Goal: Information Seeking & Learning: Find specific fact

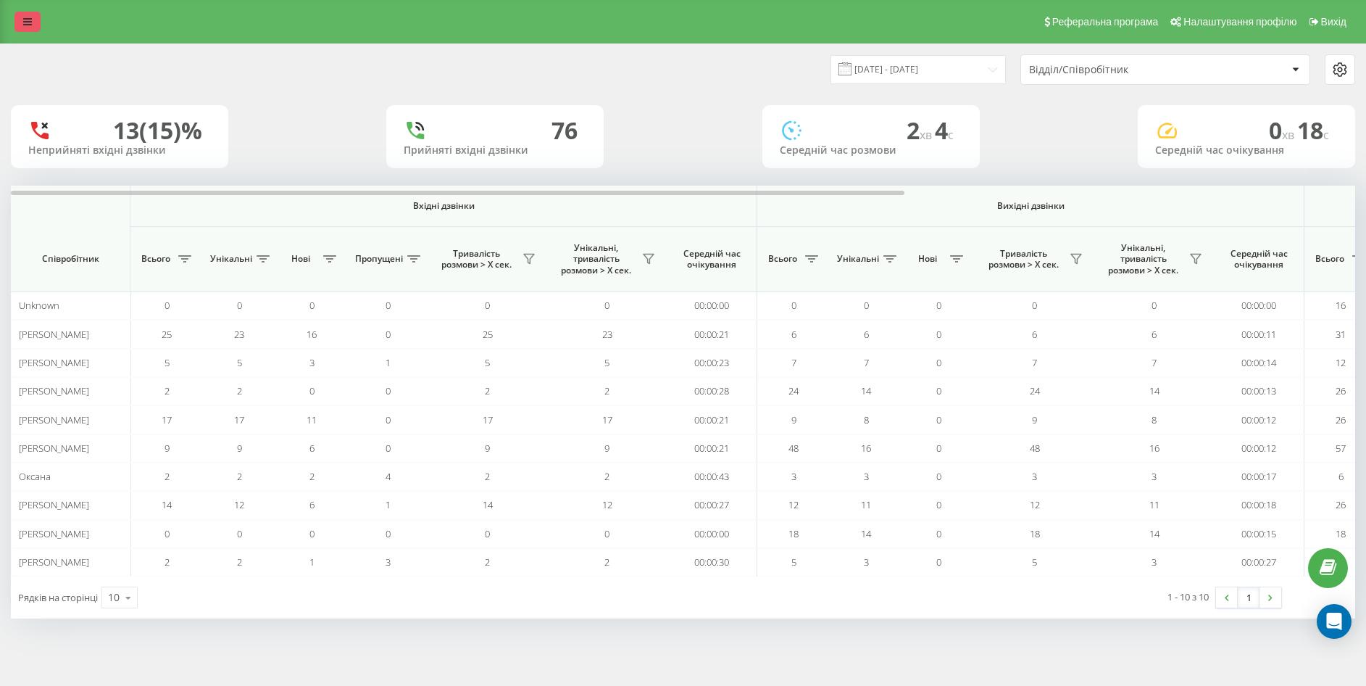
click at [17, 21] on link at bounding box center [27, 22] width 26 height 20
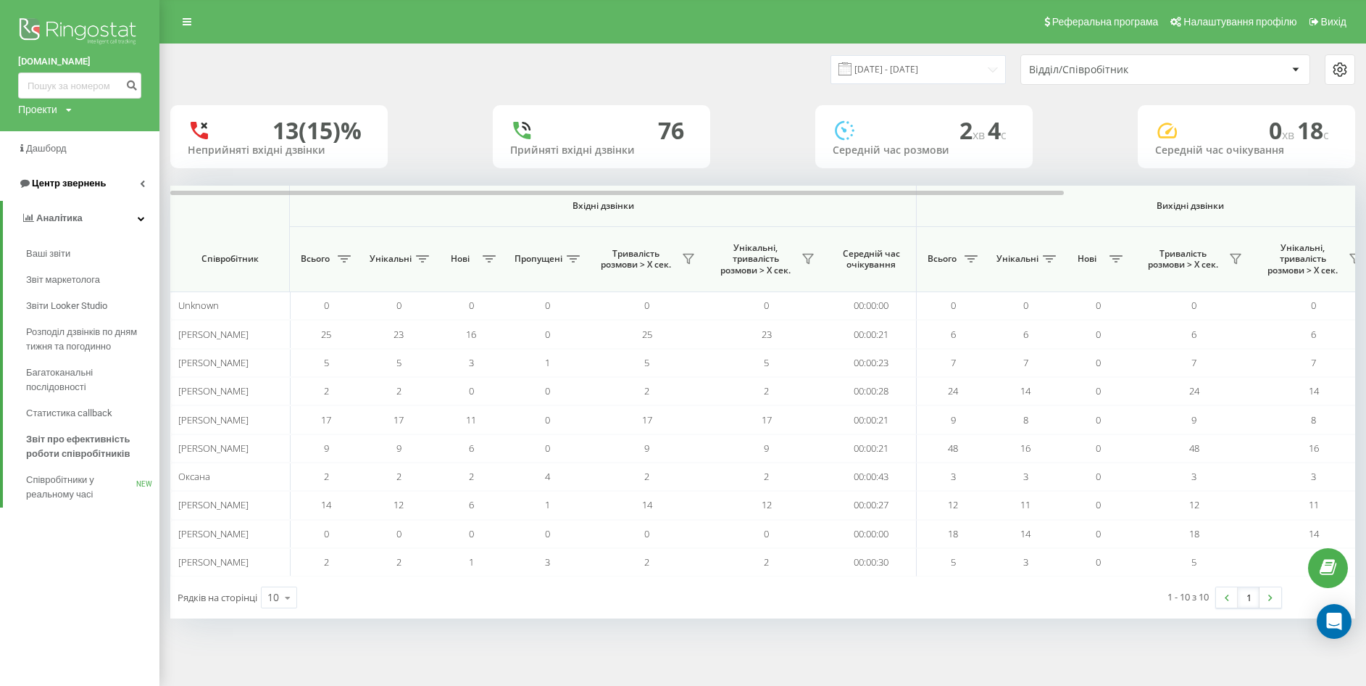
click at [69, 179] on span "Центр звернень" at bounding box center [69, 183] width 74 height 11
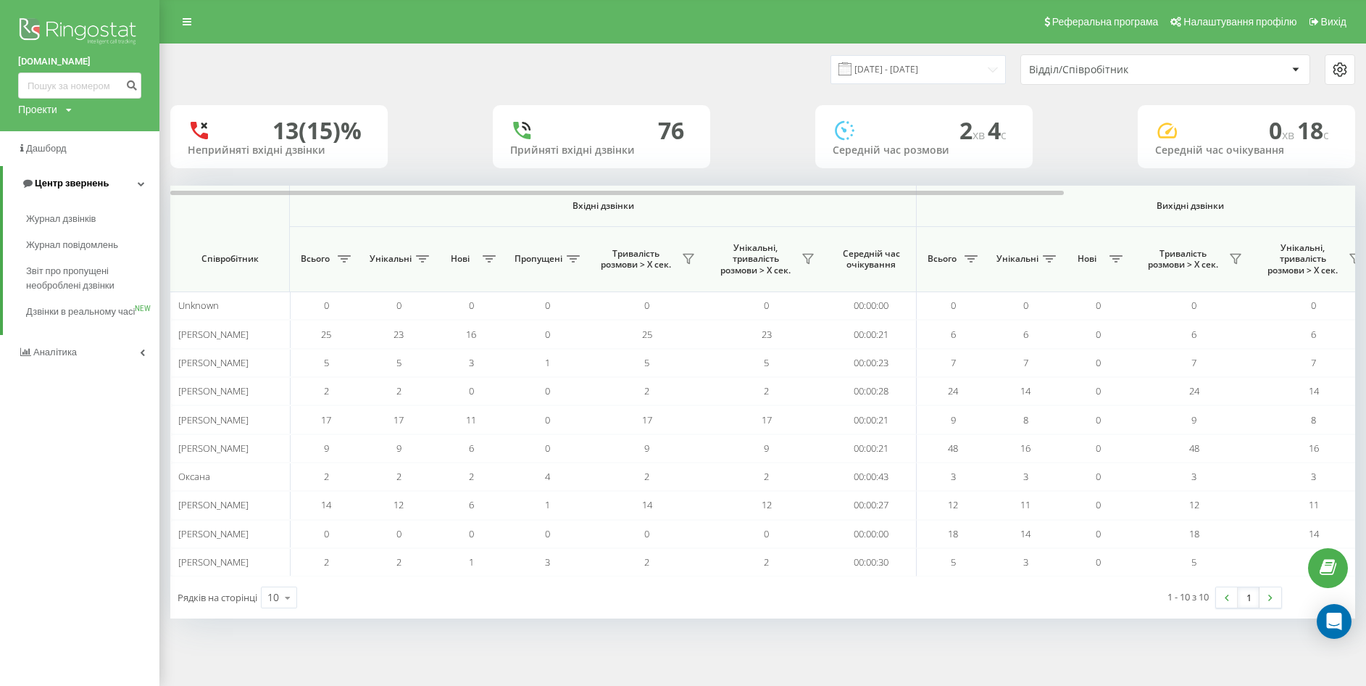
click at [67, 178] on span "Центр звернень" at bounding box center [65, 183] width 88 height 14
click at [67, 178] on span "Центр звернень" at bounding box center [62, 183] width 88 height 14
click at [77, 217] on span "Журнал дзвінків" at bounding box center [64, 219] width 77 height 14
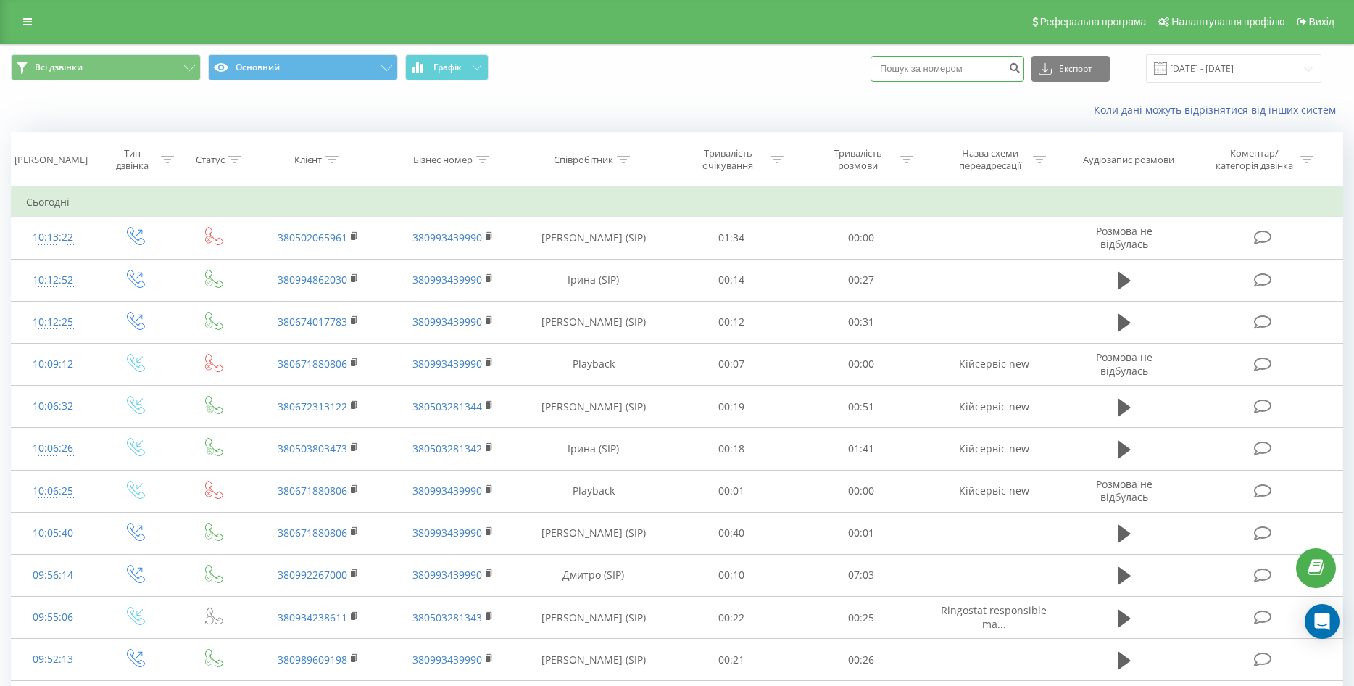
paste input "+380673260243"
drag, startPoint x: 909, startPoint y: 77, endPoint x: 863, endPoint y: 79, distance: 45.7
click at [863, 79] on div "Всі дзвінки Основний Графік +380673260243 Експорт .csv .xls .xlsx 20.07.2025 - …" at bounding box center [677, 68] width 1332 height 28
type input "0673260243"
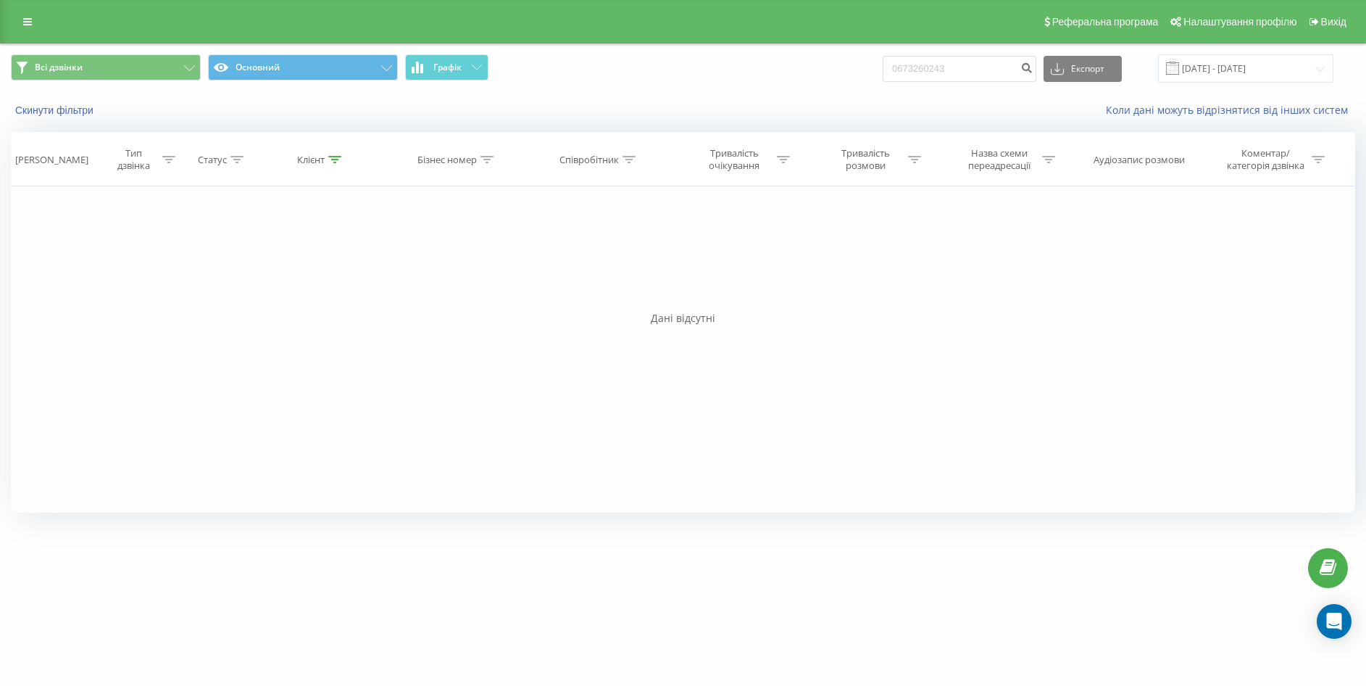
click at [41, 22] on div "Реферальна програма Налаштування профілю Вихід" at bounding box center [683, 21] width 1366 height 43
click at [29, 23] on icon at bounding box center [27, 22] width 9 height 10
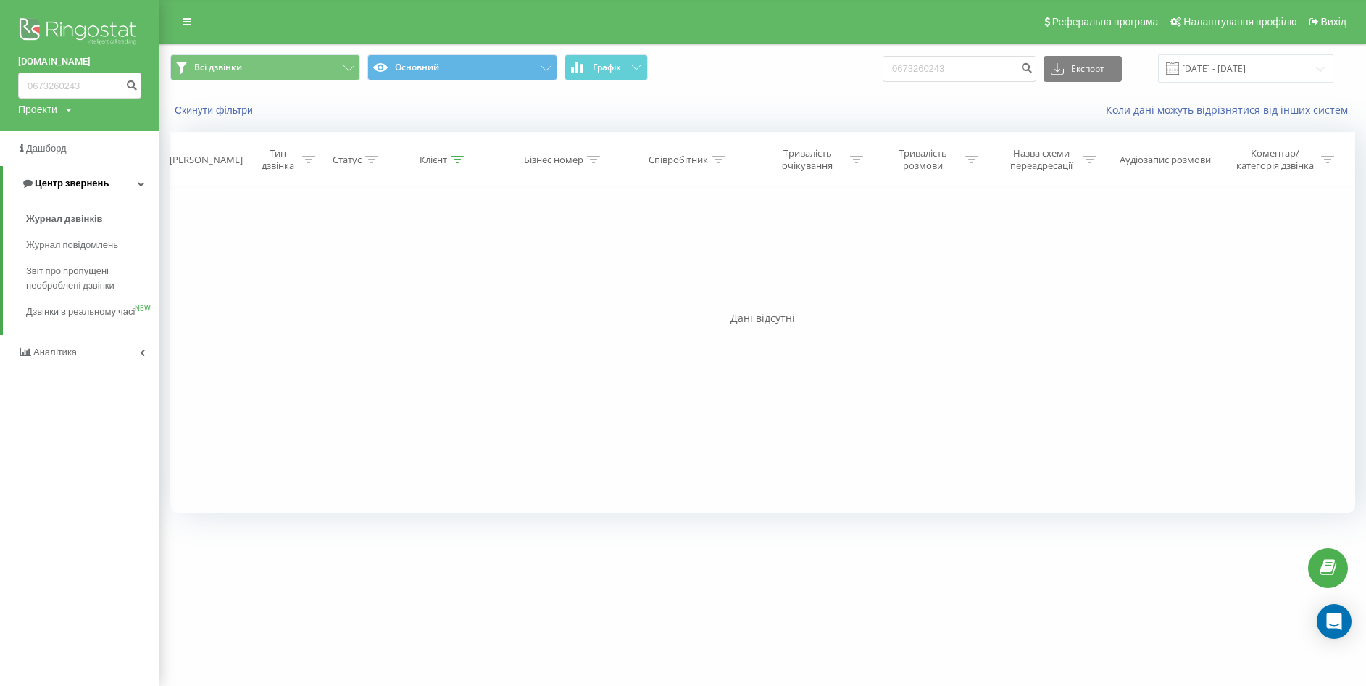
click at [58, 192] on link "Центр звернень" at bounding box center [81, 183] width 157 height 35
click at [67, 187] on span "Центр звернень" at bounding box center [69, 183] width 74 height 11
click at [65, 220] on span "Журнал дзвінків" at bounding box center [64, 219] width 77 height 14
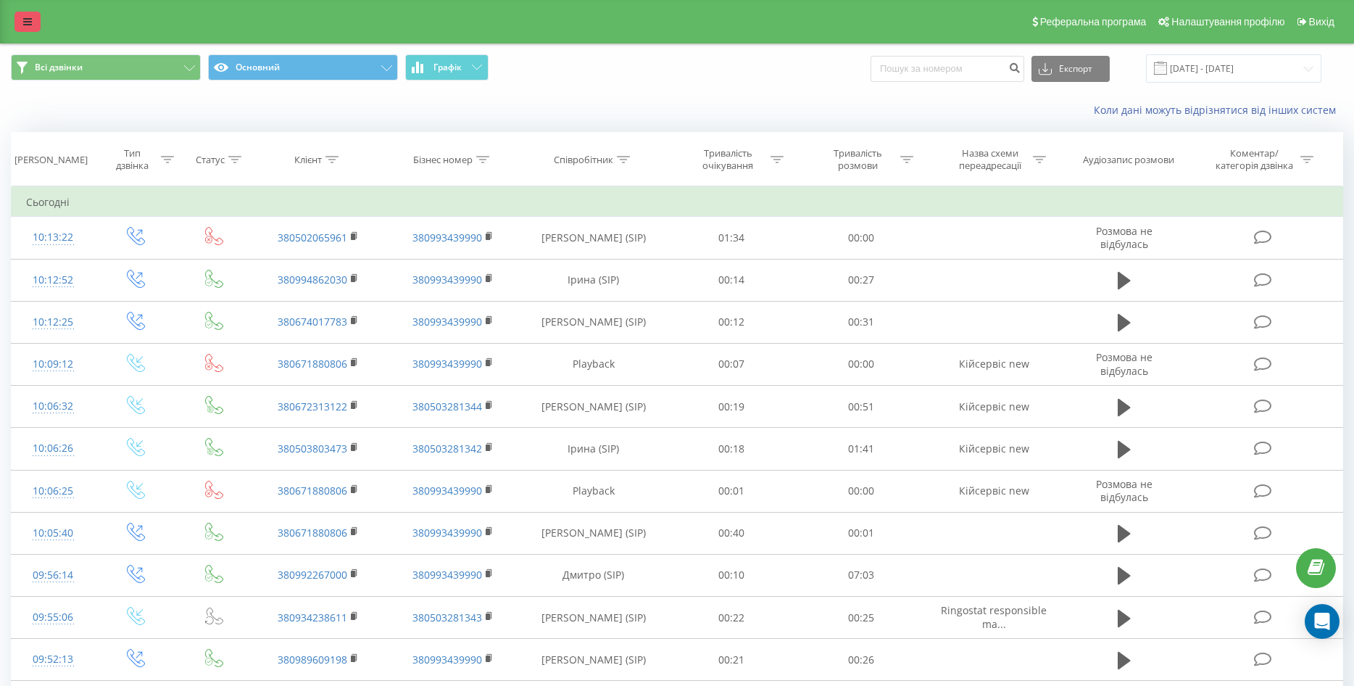
click at [27, 26] on icon at bounding box center [27, 22] width 9 height 10
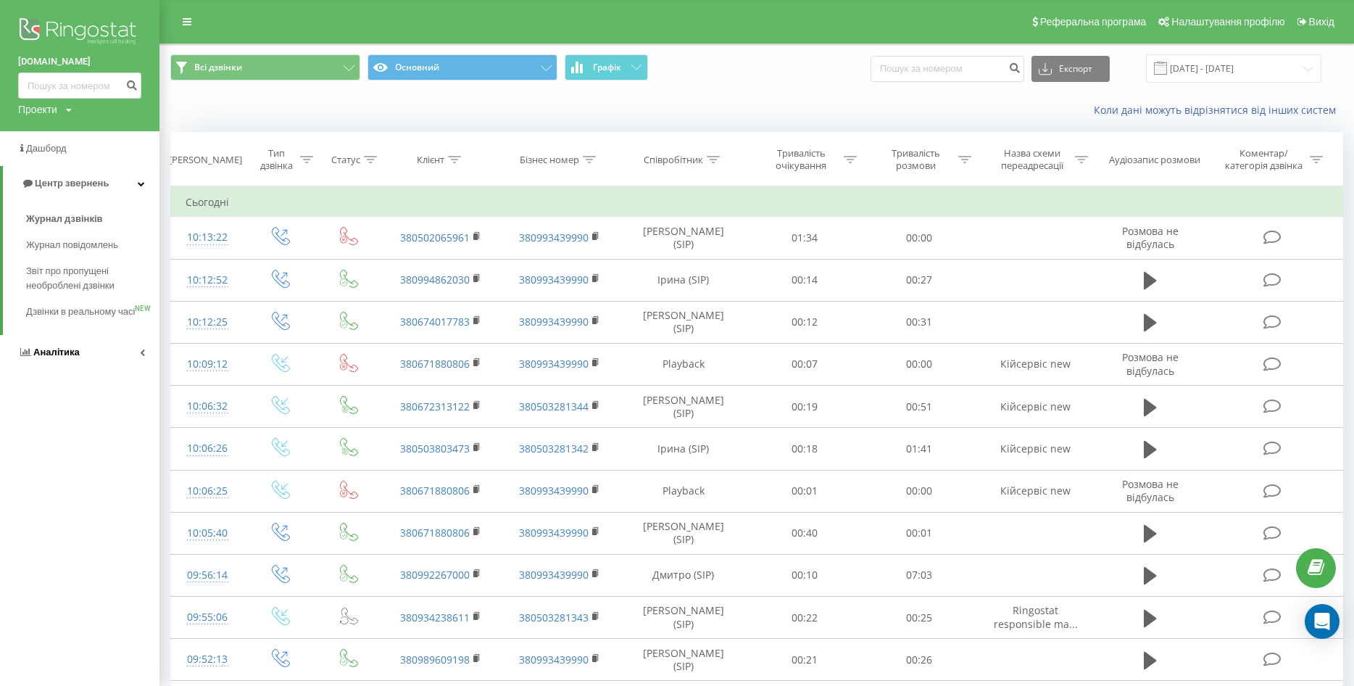
click at [53, 357] on span "Аналiтика" at bounding box center [56, 351] width 46 height 11
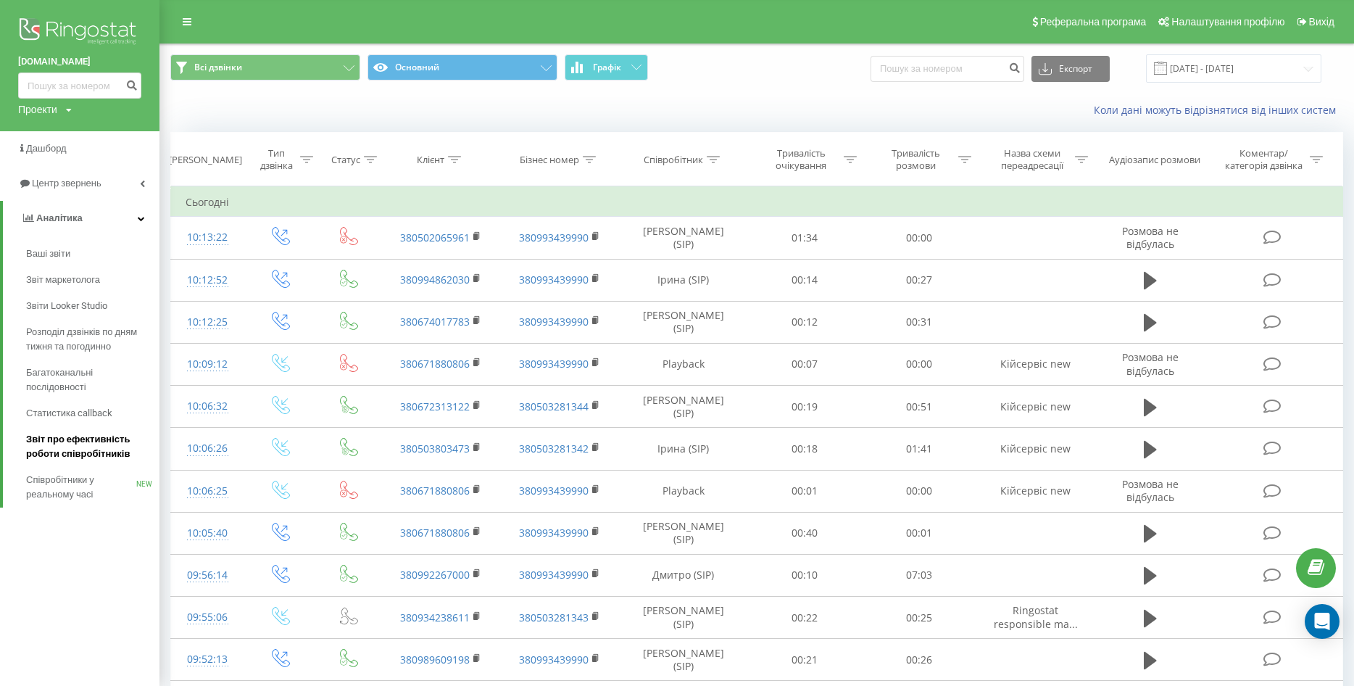
click at [91, 439] on span "Звіт про ефективність роботи співробітників" at bounding box center [89, 446] width 126 height 29
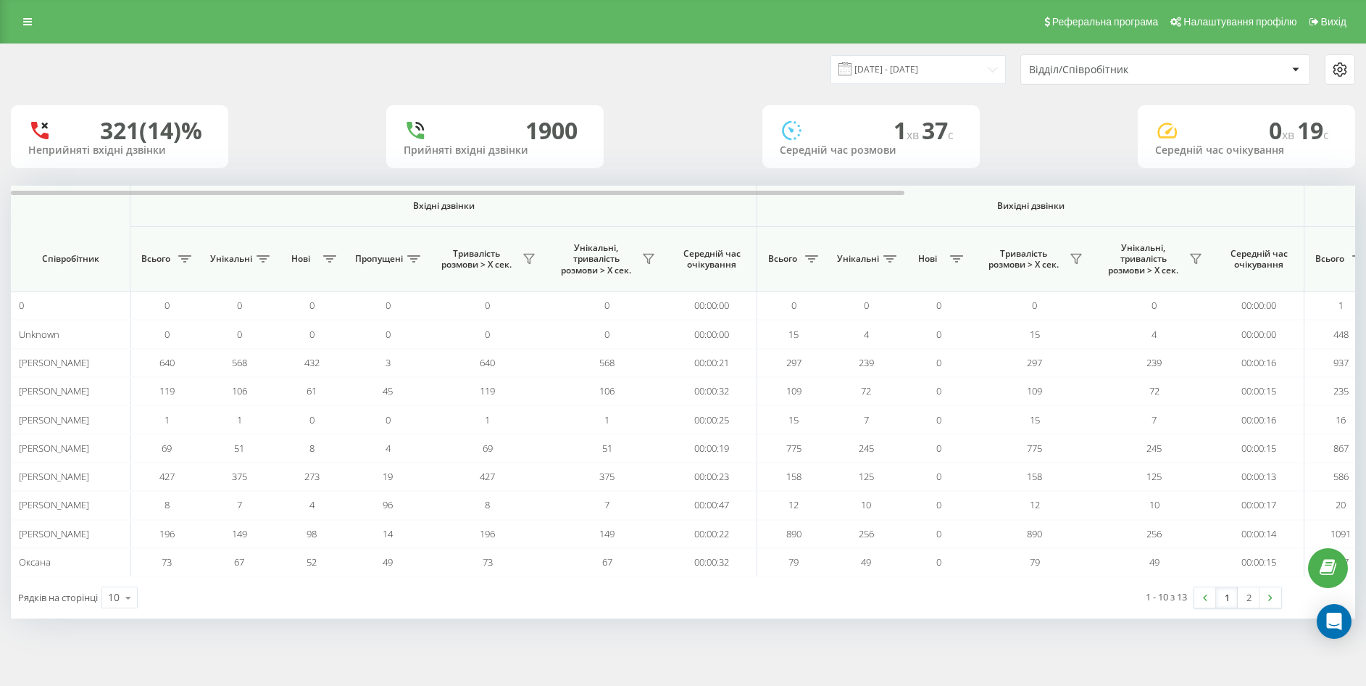
click at [696, 69] on div "20.07.2025 - 20.08.2025 Відділ/Співробітник" at bounding box center [1019, 69] width 673 height 30
click at [880, 67] on input "20.07.2025 - 20.08.2025" at bounding box center [918, 69] width 175 height 28
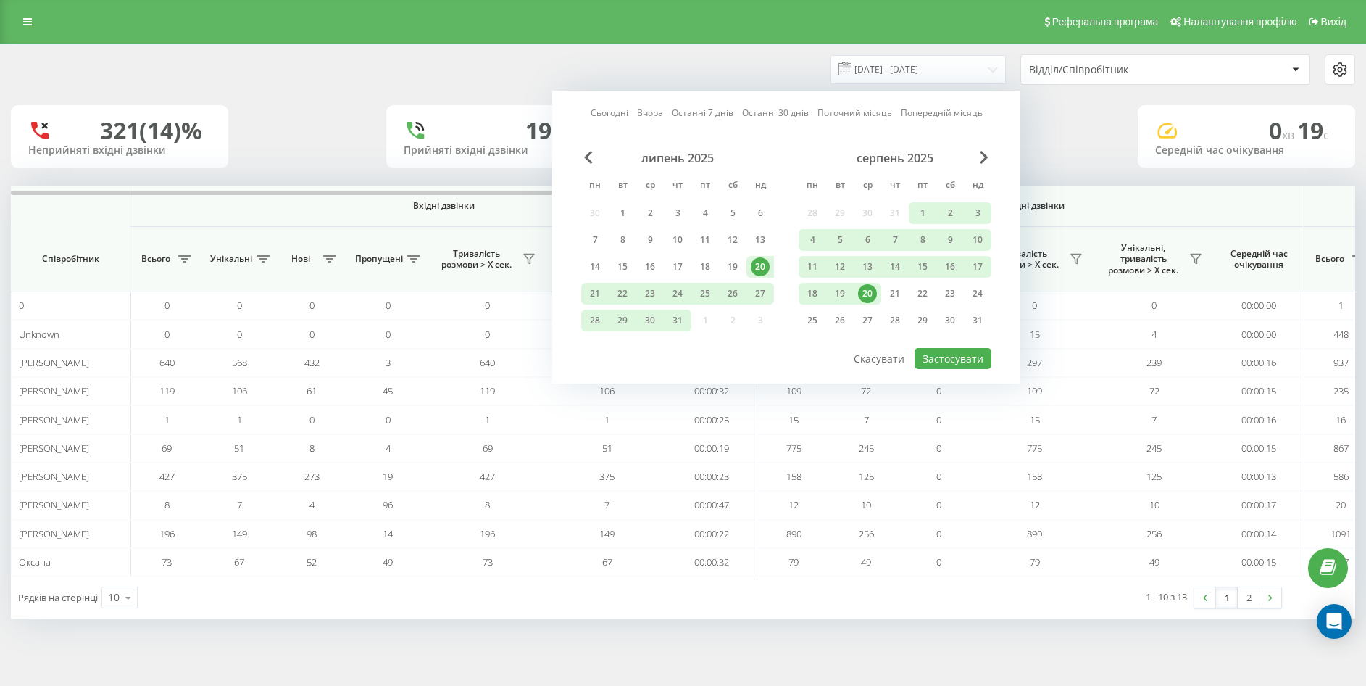
click at [870, 287] on div "20" at bounding box center [867, 293] width 19 height 19
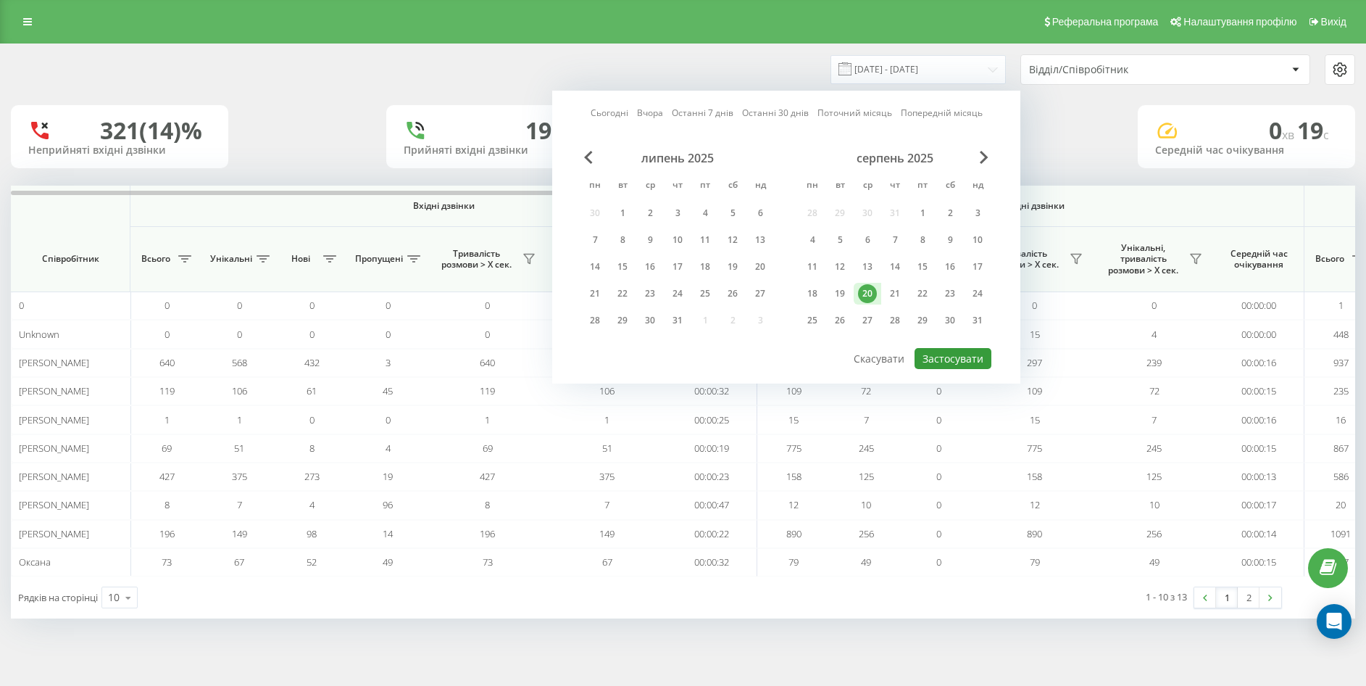
drag, startPoint x: 968, startPoint y: 357, endPoint x: 956, endPoint y: 336, distance: 24.4
click at [968, 357] on button "Застосувати" at bounding box center [953, 358] width 77 height 21
type input "20.08.2025 - 20.08.2025"
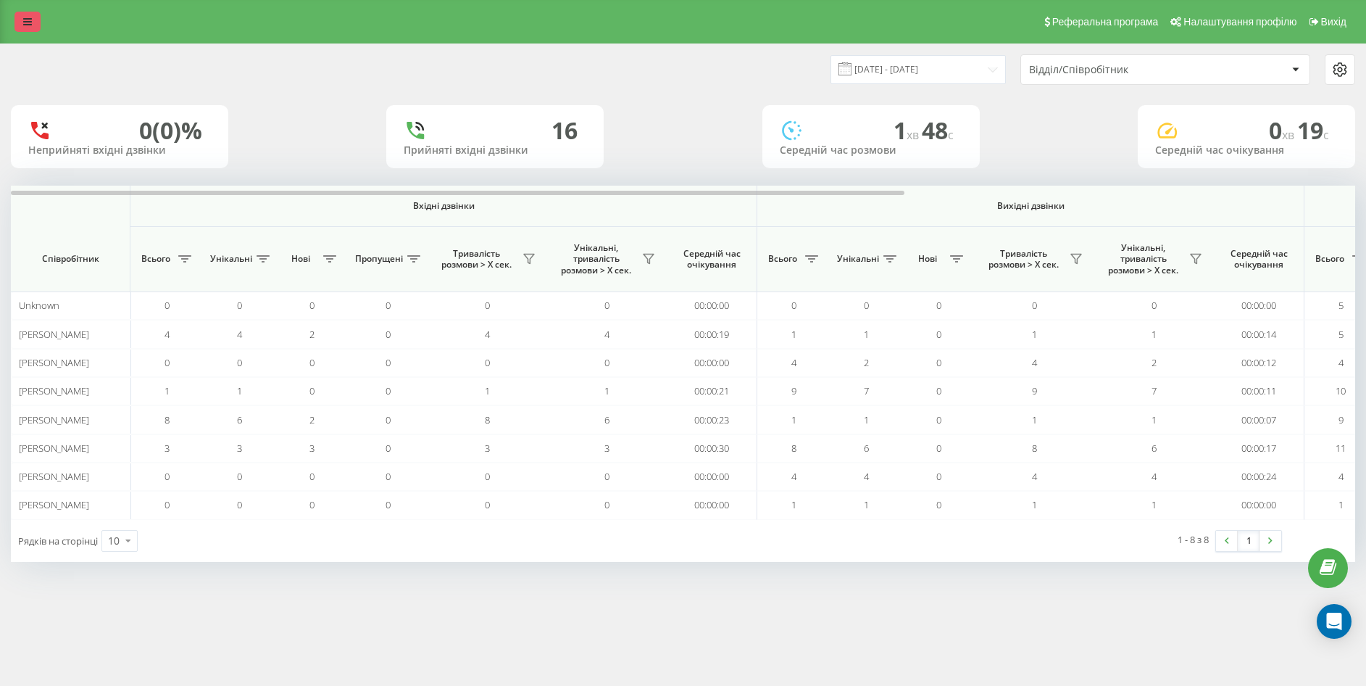
click at [29, 23] on icon at bounding box center [27, 22] width 9 height 10
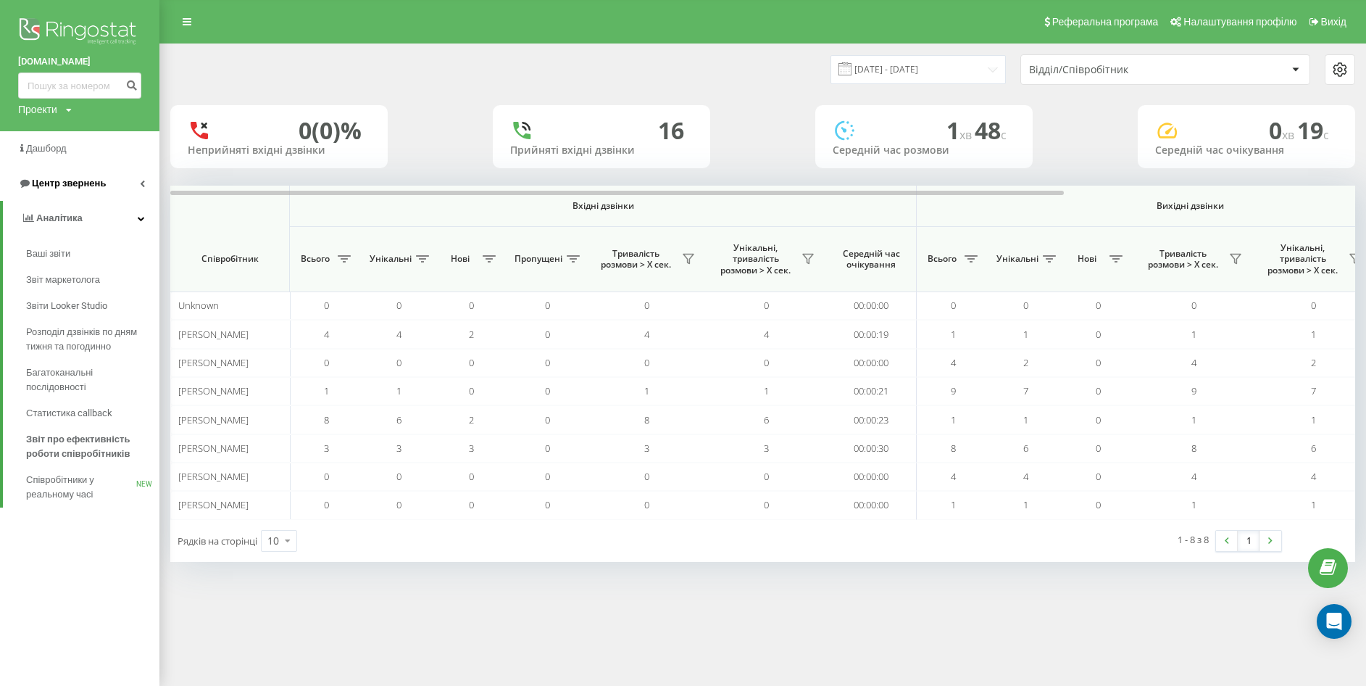
click at [36, 178] on span "Центр звернень" at bounding box center [69, 183] width 74 height 11
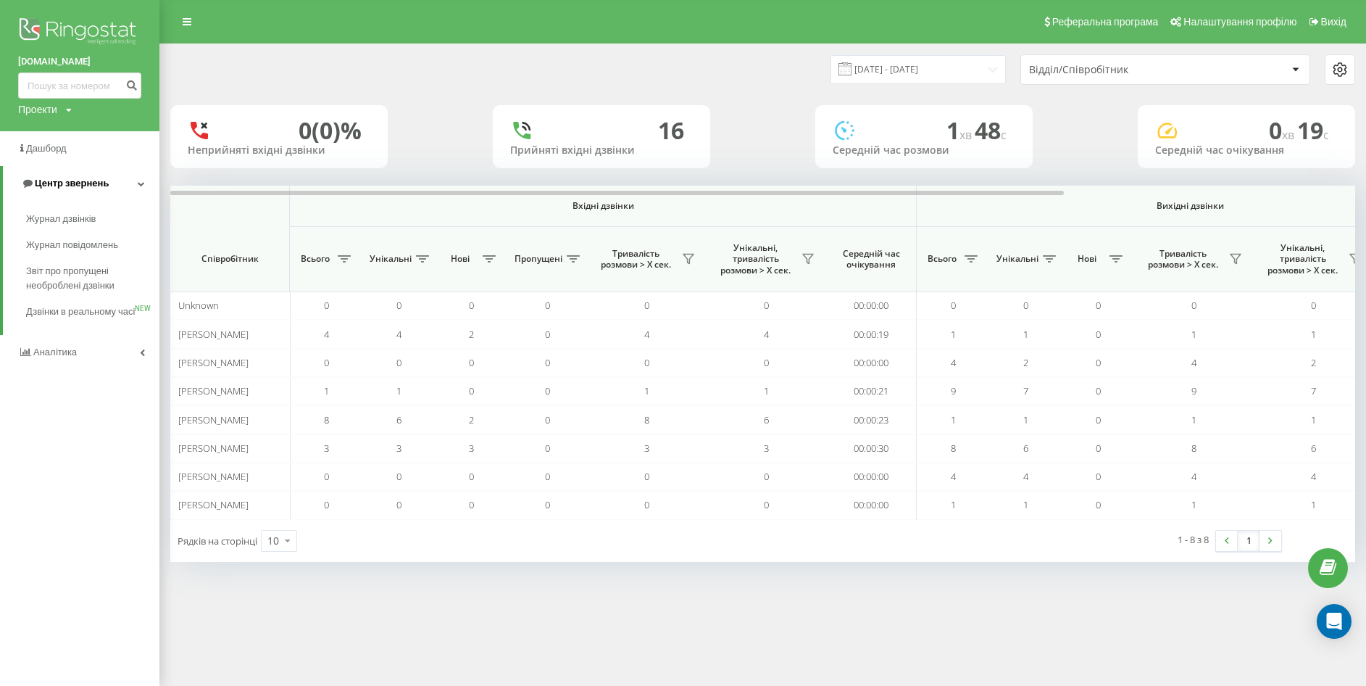
click at [36, 178] on span "Центр звернень" at bounding box center [72, 183] width 74 height 11
click at [71, 185] on span "Центр звернень" at bounding box center [69, 183] width 74 height 11
click at [74, 217] on span "Журнал дзвінків" at bounding box center [64, 219] width 77 height 14
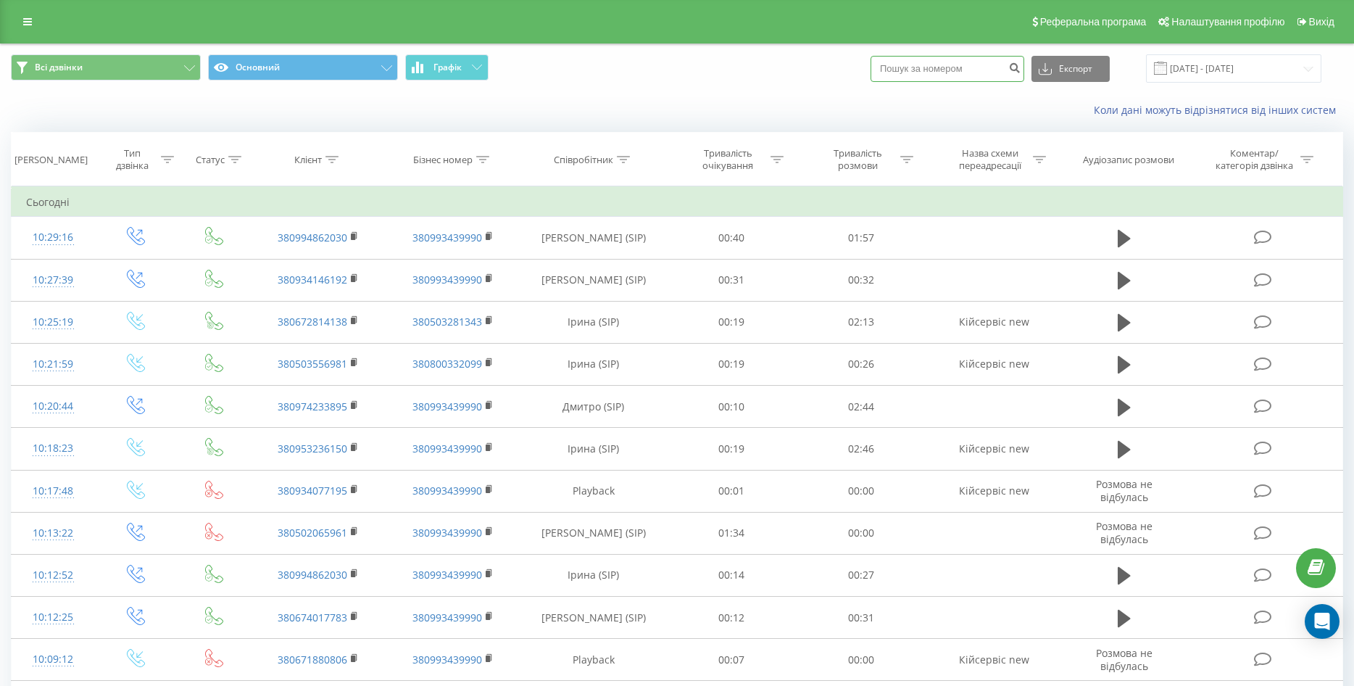
click at [943, 70] on input at bounding box center [947, 69] width 154 height 26
paste input "0977340972"
type input "0977340972"
click at [1020, 65] on button "submit" at bounding box center [1014, 69] width 20 height 26
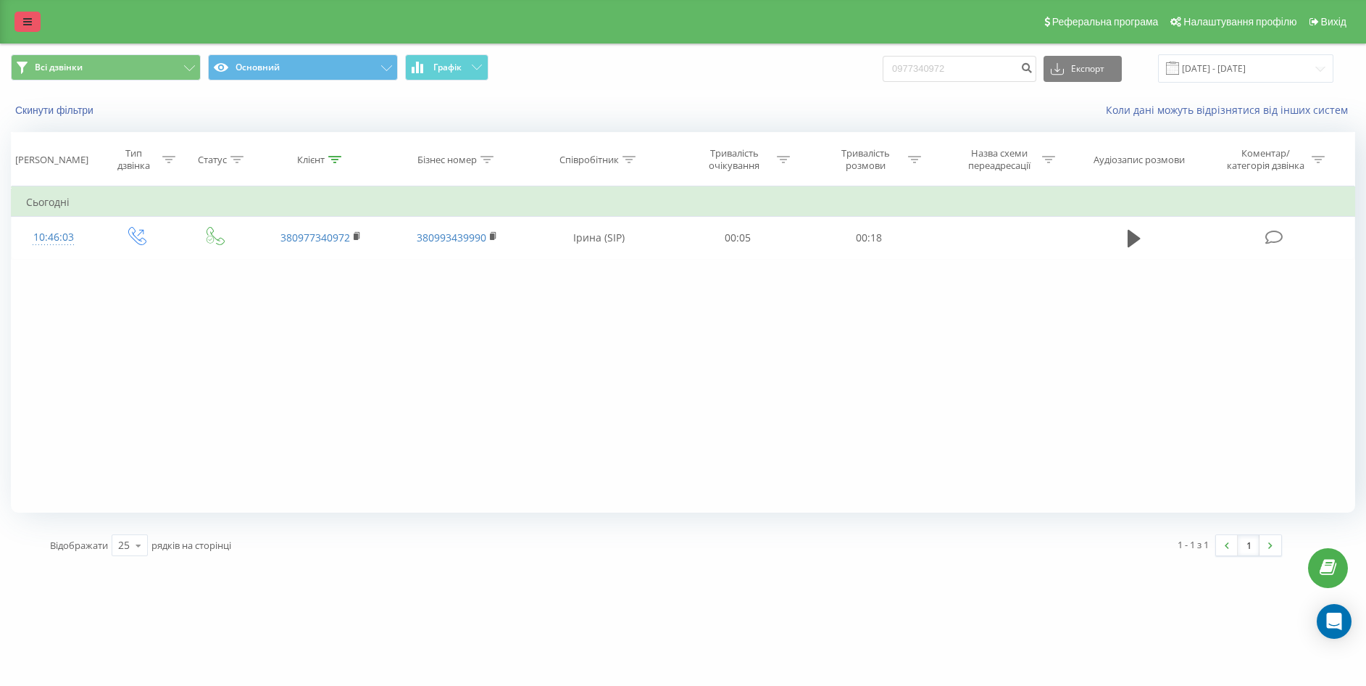
click at [28, 23] on icon at bounding box center [27, 22] width 9 height 10
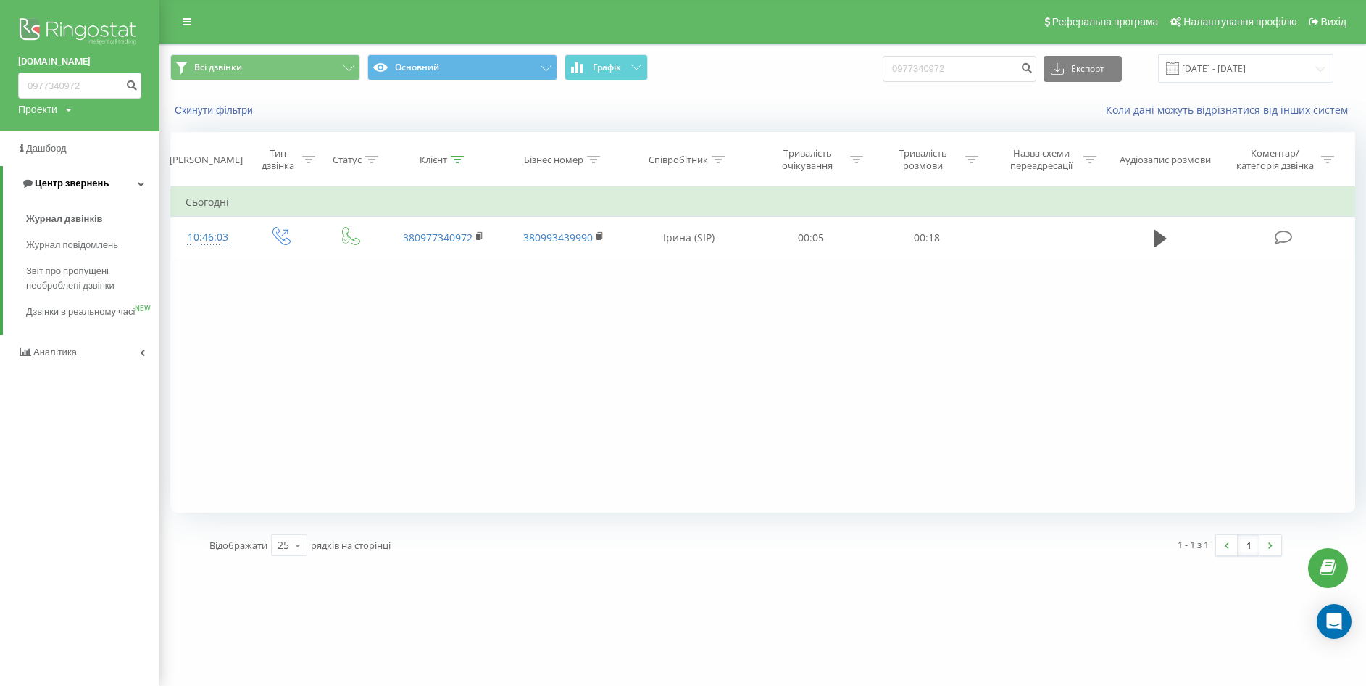
click at [61, 180] on span "Центр звернень" at bounding box center [72, 183] width 74 height 11
click at [61, 180] on span "Центр звернень" at bounding box center [69, 183] width 74 height 11
click at [92, 216] on span "Журнал дзвінків" at bounding box center [64, 219] width 77 height 14
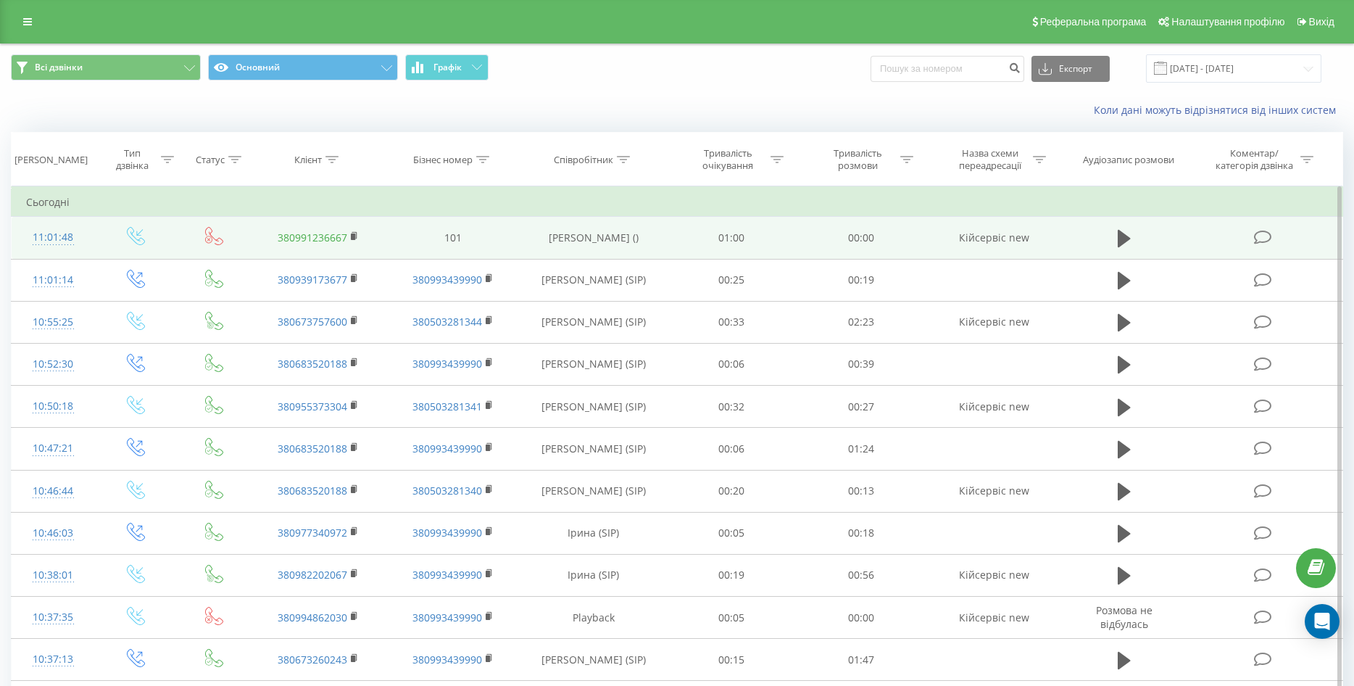
click at [309, 237] on link "380991236667" at bounding box center [313, 237] width 70 height 14
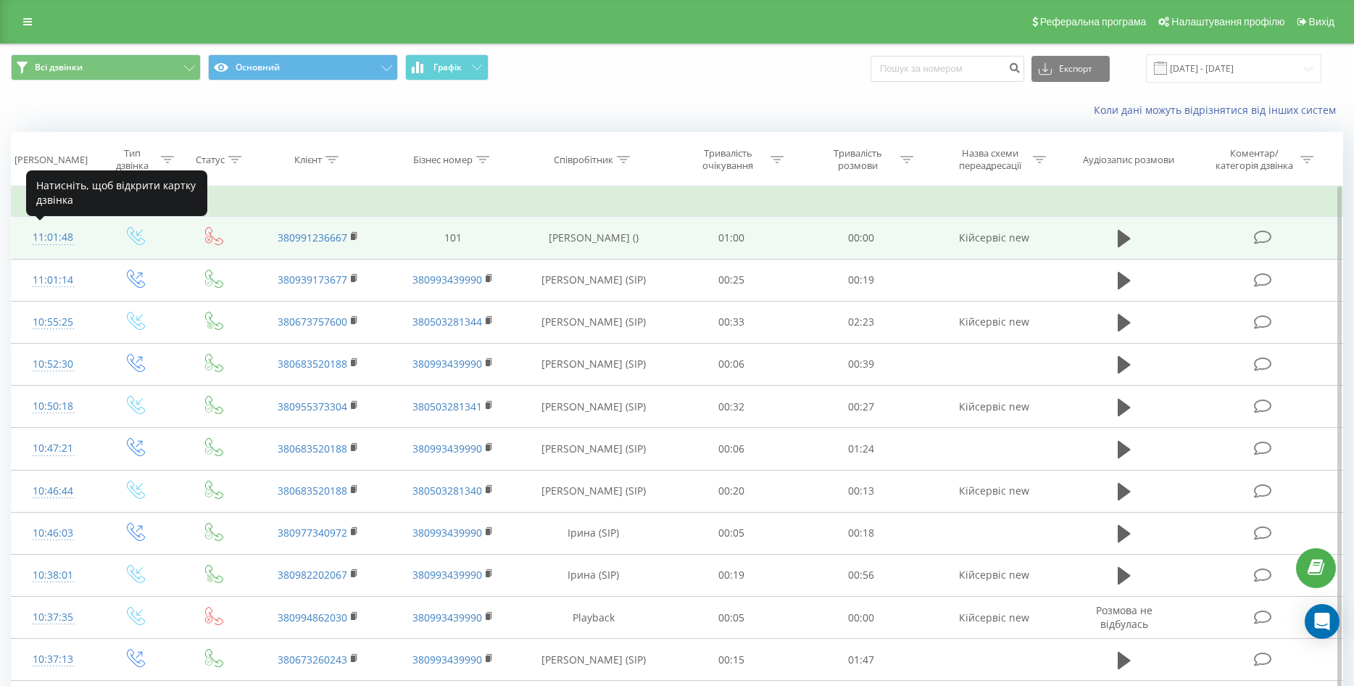
click at [54, 237] on div "11:01:48" at bounding box center [53, 237] width 54 height 28
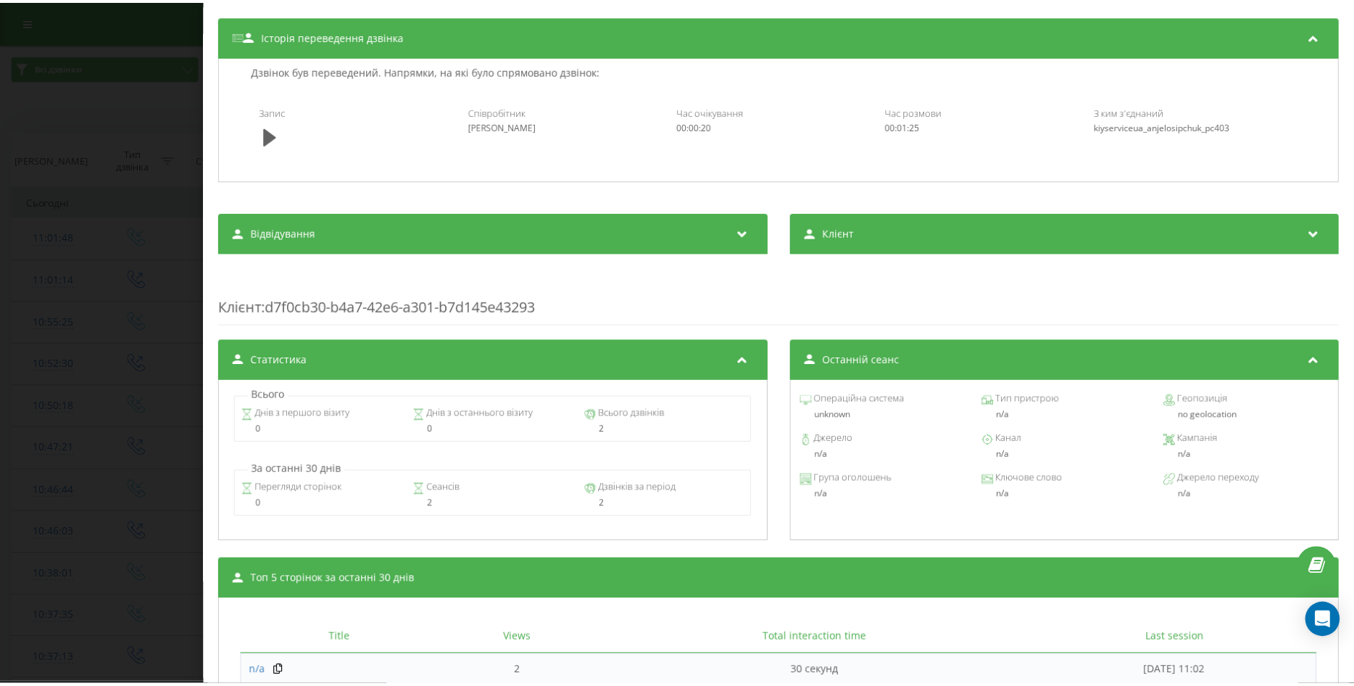
scroll to position [513, 0]
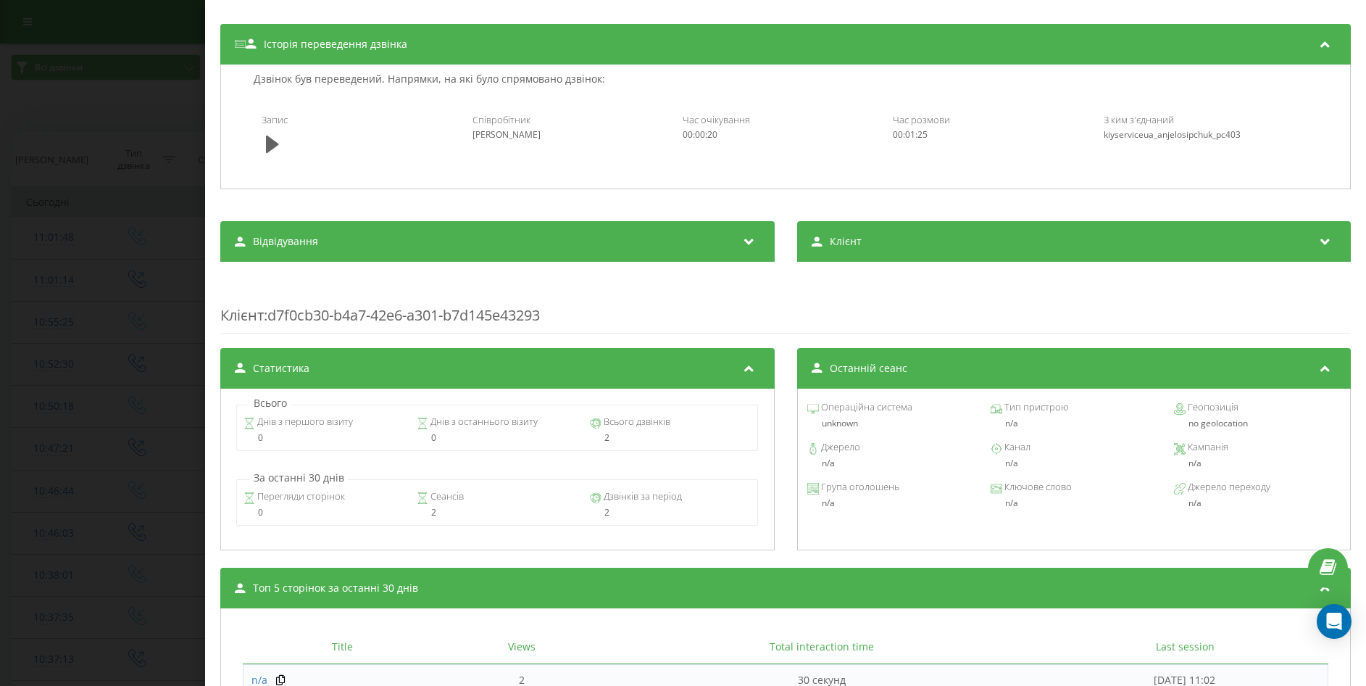
click at [151, 104] on div "Дзвінок : ua10_-1755676877.1334253 1 x - Invalid date 00:00 00:00 Транскрипція …" at bounding box center [683, 343] width 1366 height 686
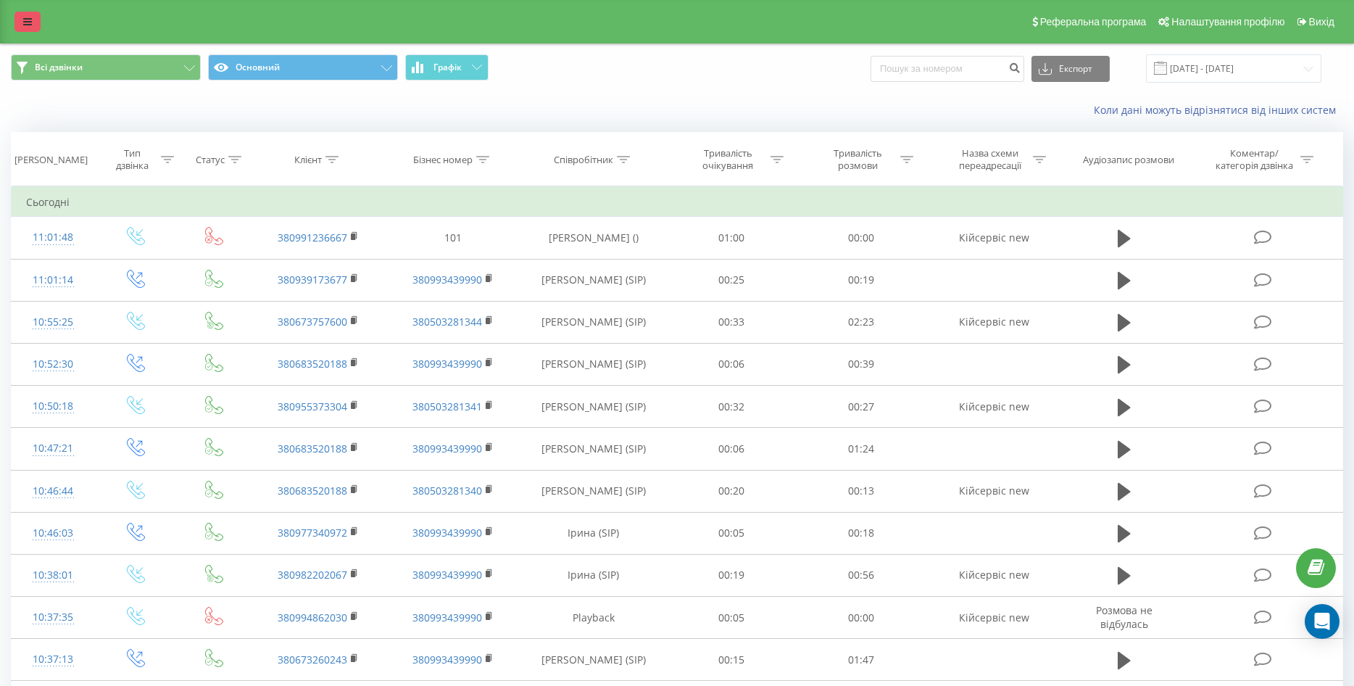
click at [24, 23] on icon at bounding box center [27, 22] width 9 height 10
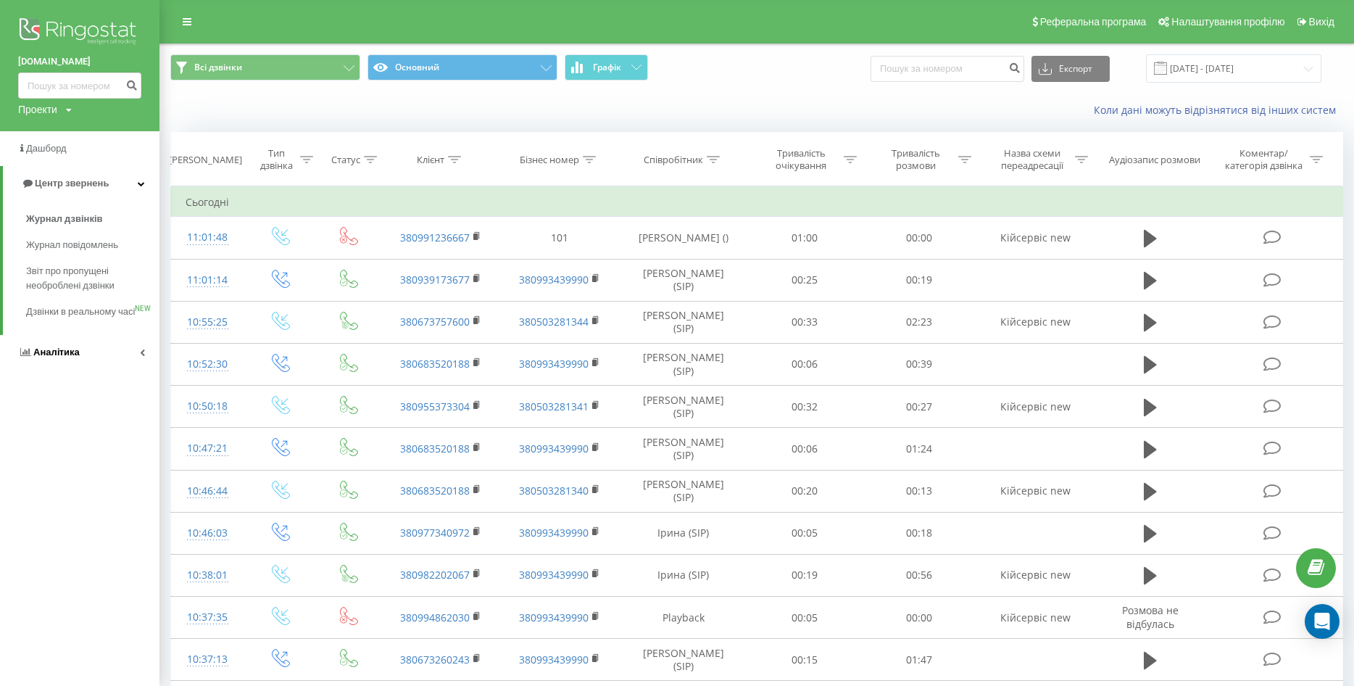
click at [42, 357] on span "Аналiтика" at bounding box center [56, 351] width 46 height 11
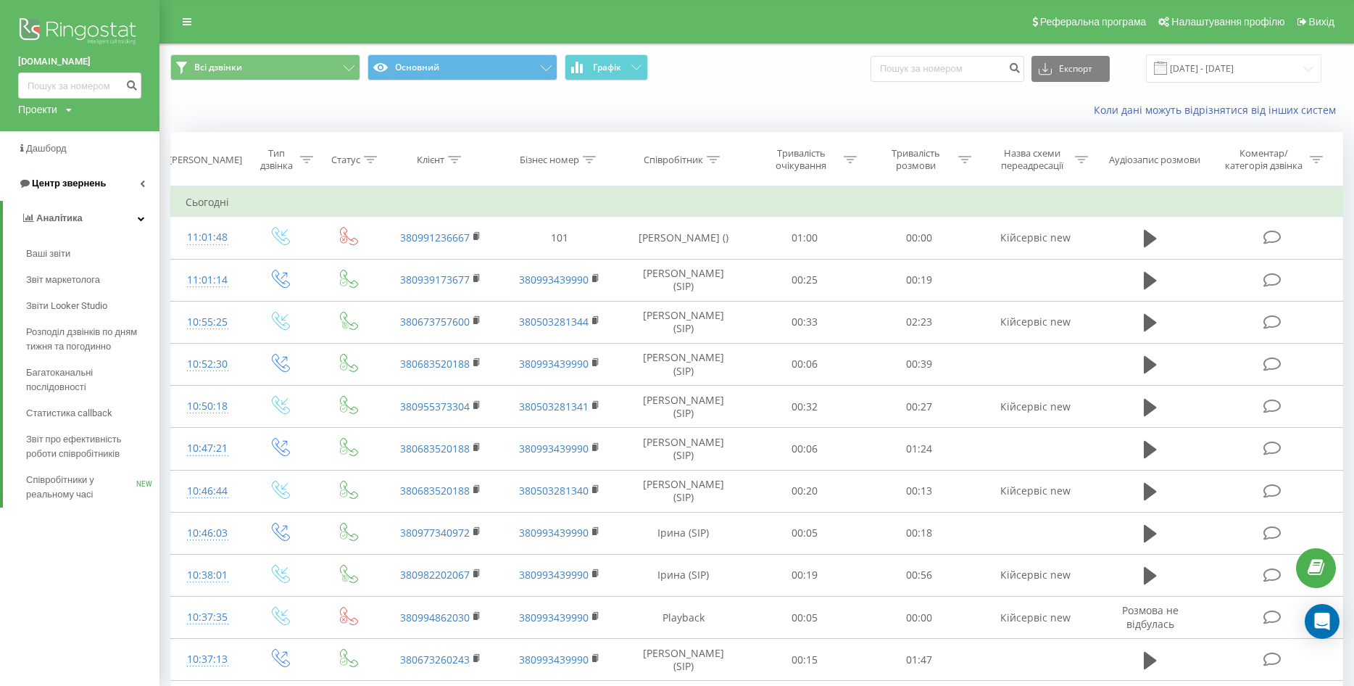
click at [96, 183] on span "Центр звернень" at bounding box center [69, 183] width 74 height 11
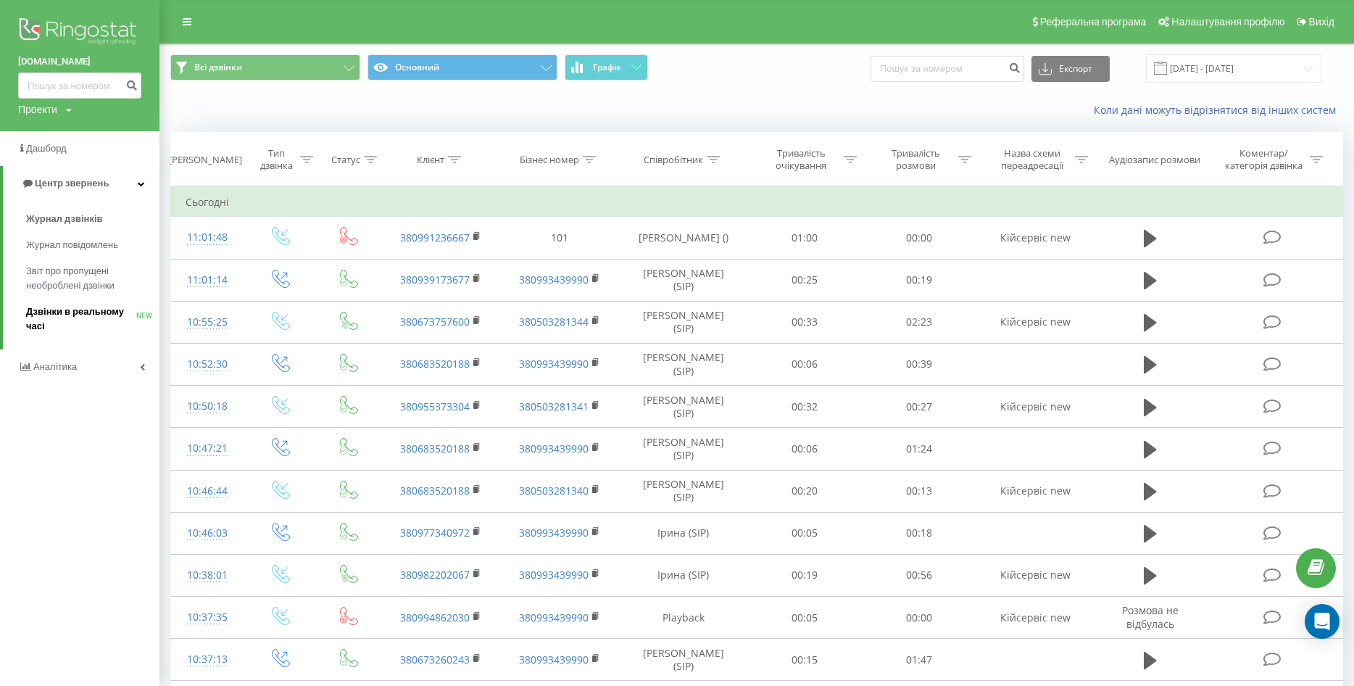
click at [88, 309] on span "Дзвінки в реальному часі" at bounding box center [81, 318] width 110 height 29
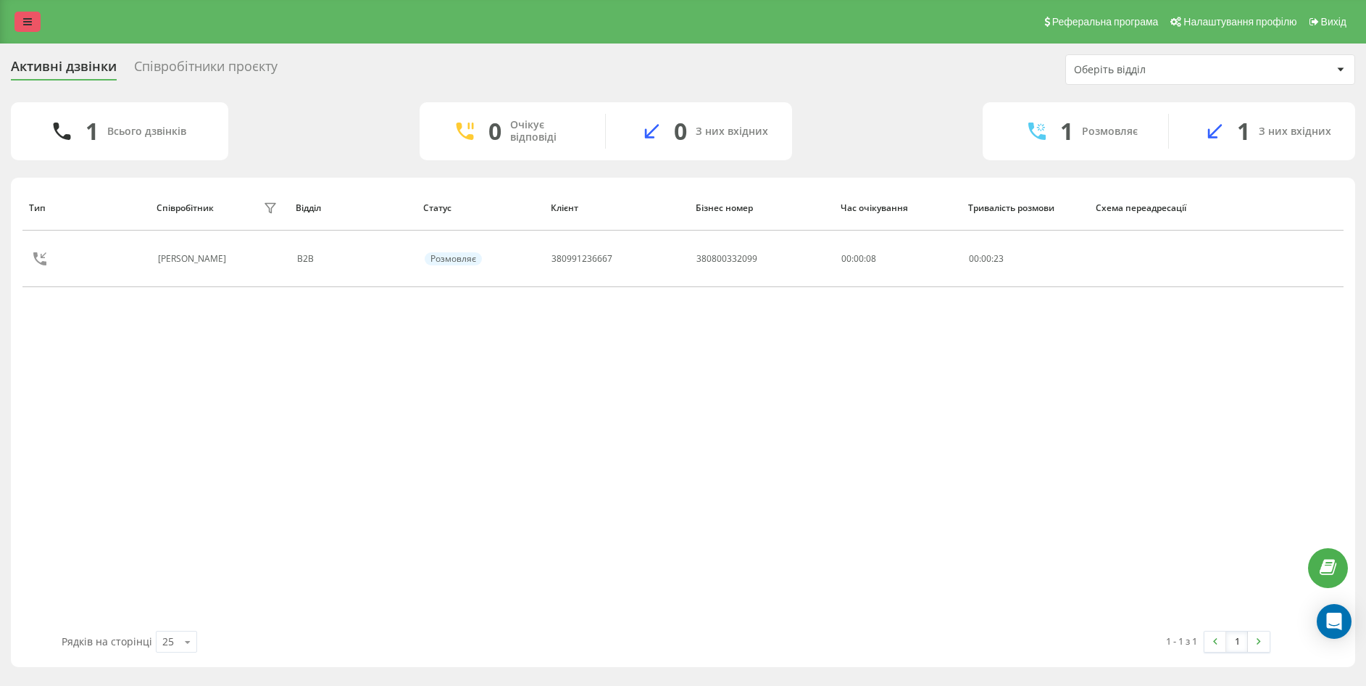
click at [32, 22] on link at bounding box center [27, 22] width 26 height 20
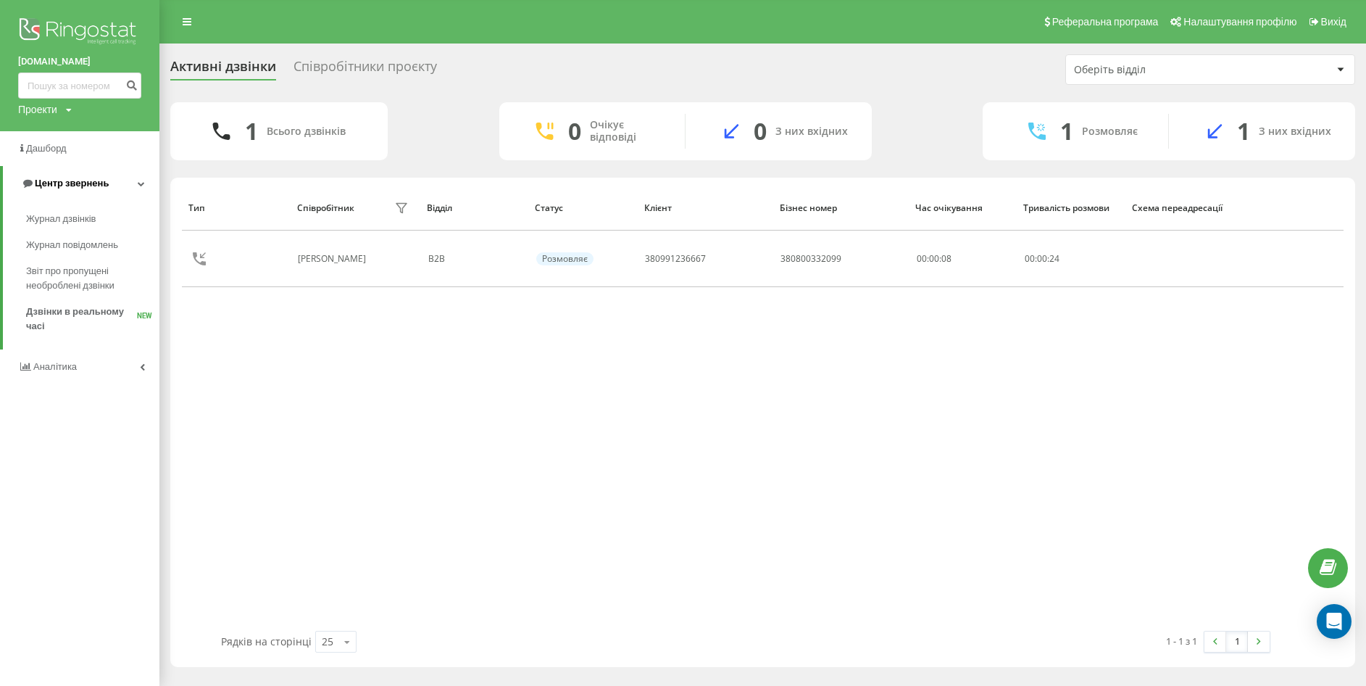
click at [72, 185] on span "Центр звернень" at bounding box center [72, 183] width 74 height 11
click at [72, 185] on span "Центр звернень" at bounding box center [69, 183] width 74 height 11
click at [75, 219] on span "Журнал дзвінків" at bounding box center [64, 219] width 77 height 14
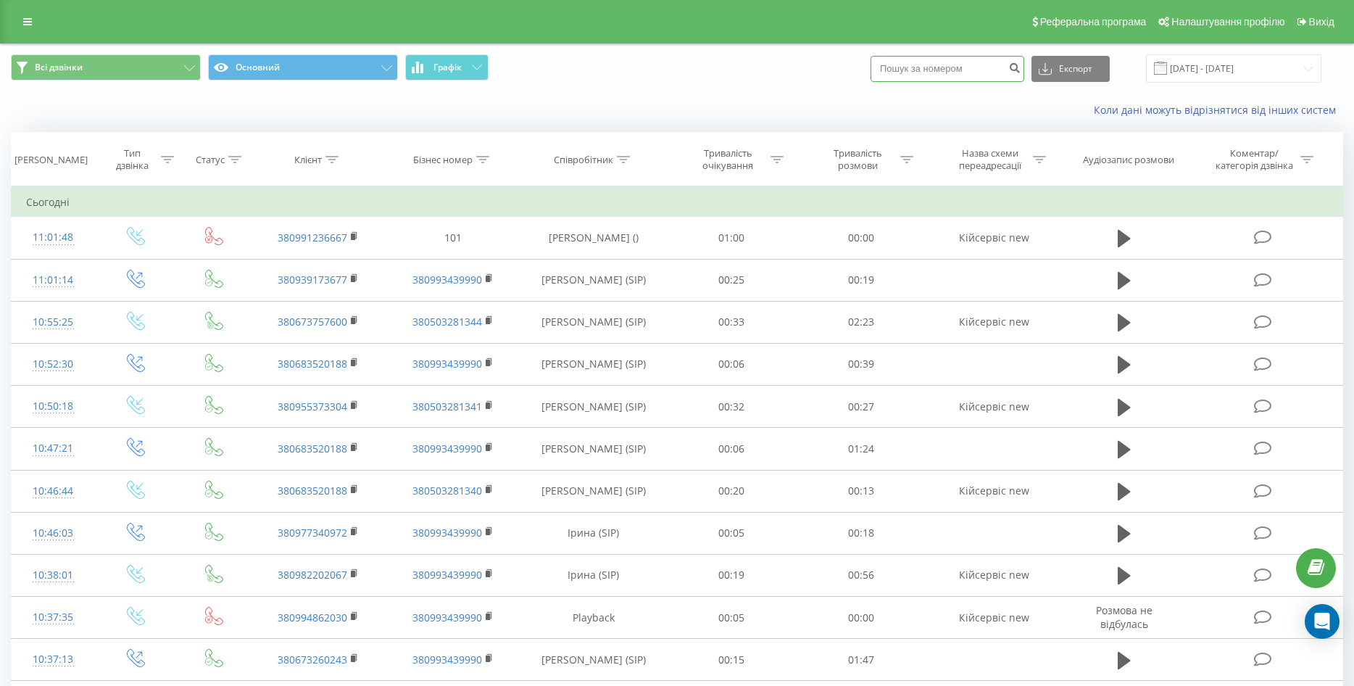
paste input "0684391232"
type input "0684391232"
click at [1020, 65] on icon "submit" at bounding box center [1014, 66] width 12 height 9
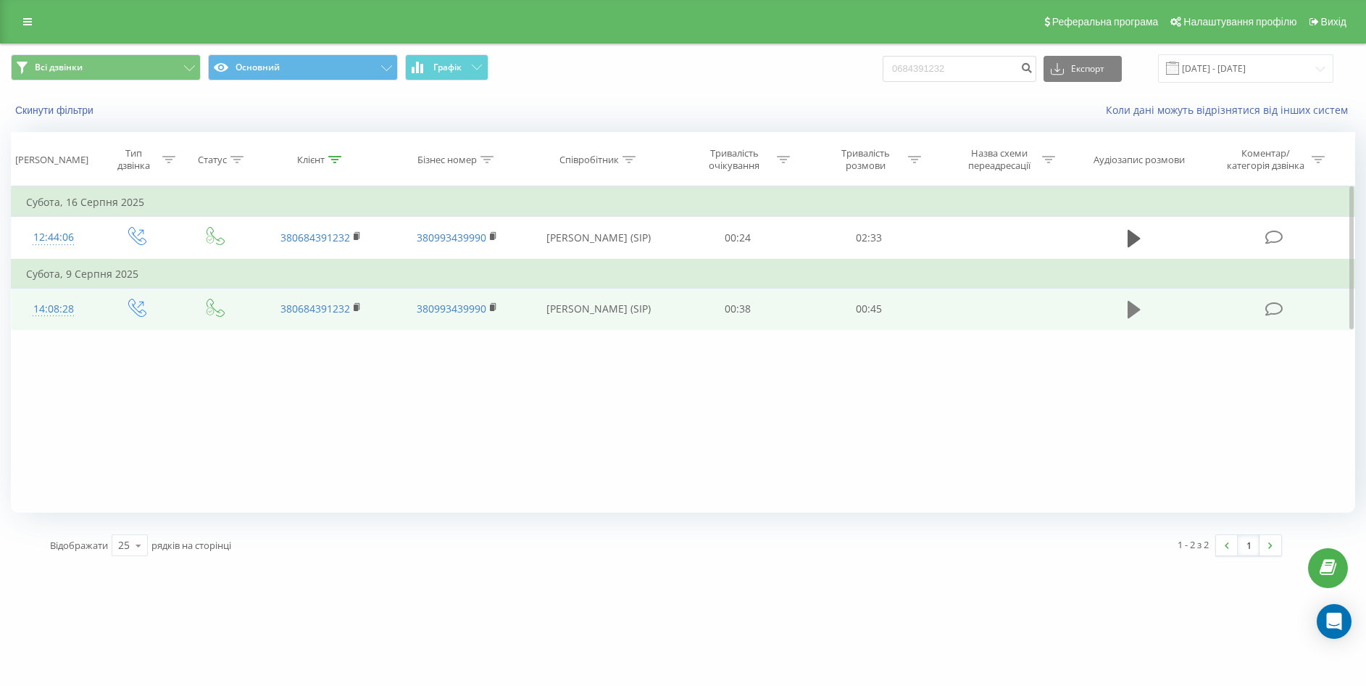
click at [1136, 309] on icon at bounding box center [1134, 309] width 13 height 17
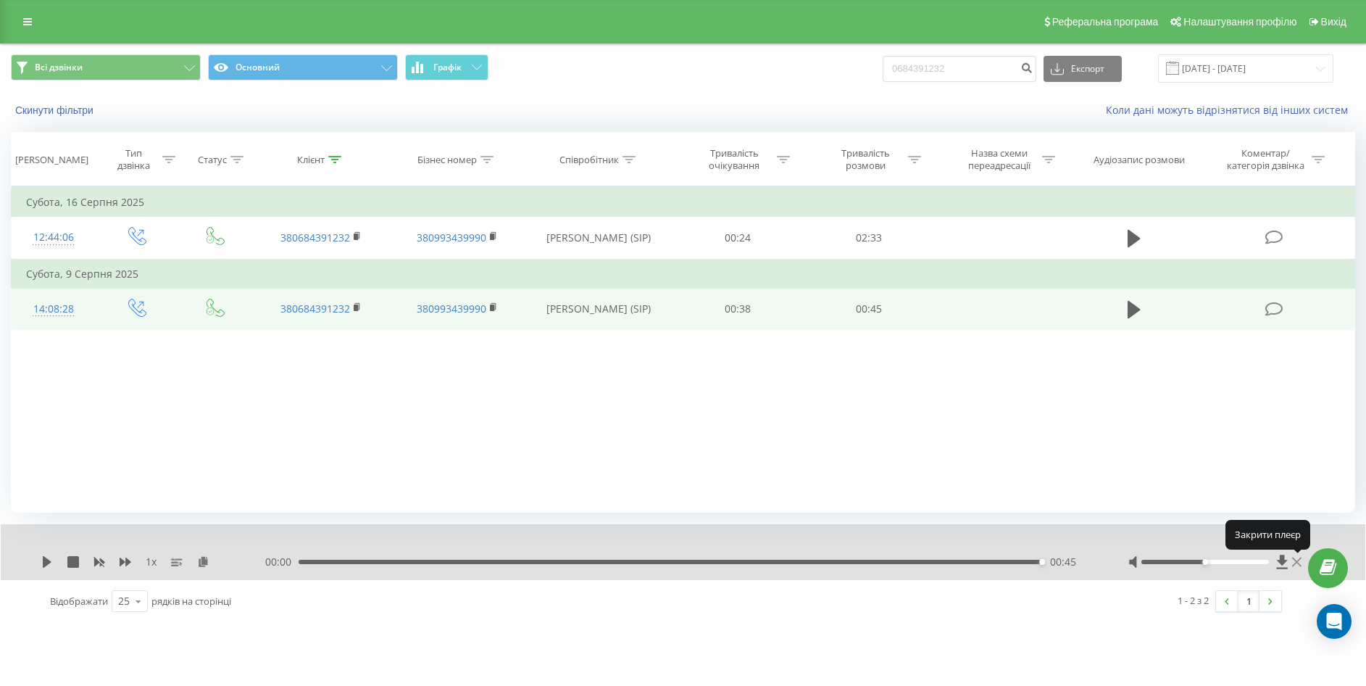
click at [1298, 560] on icon at bounding box center [1296, 561] width 9 height 9
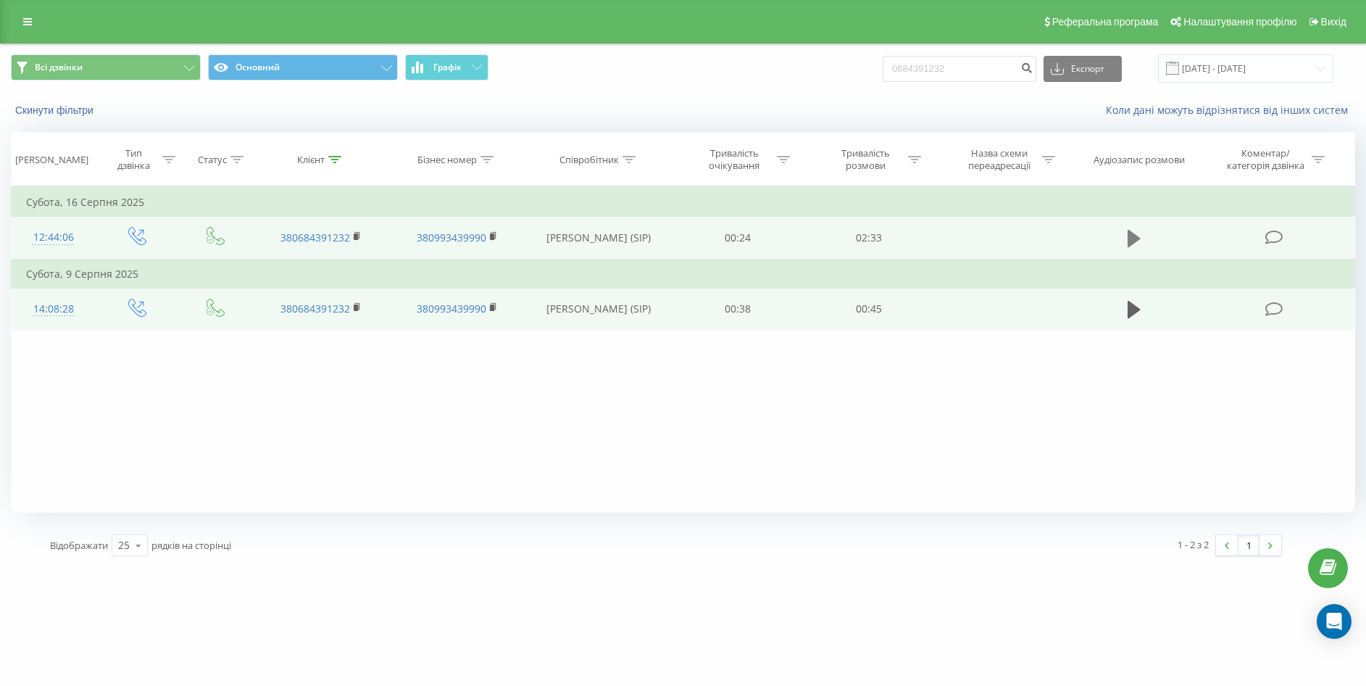
click at [1132, 238] on icon at bounding box center [1134, 238] width 13 height 17
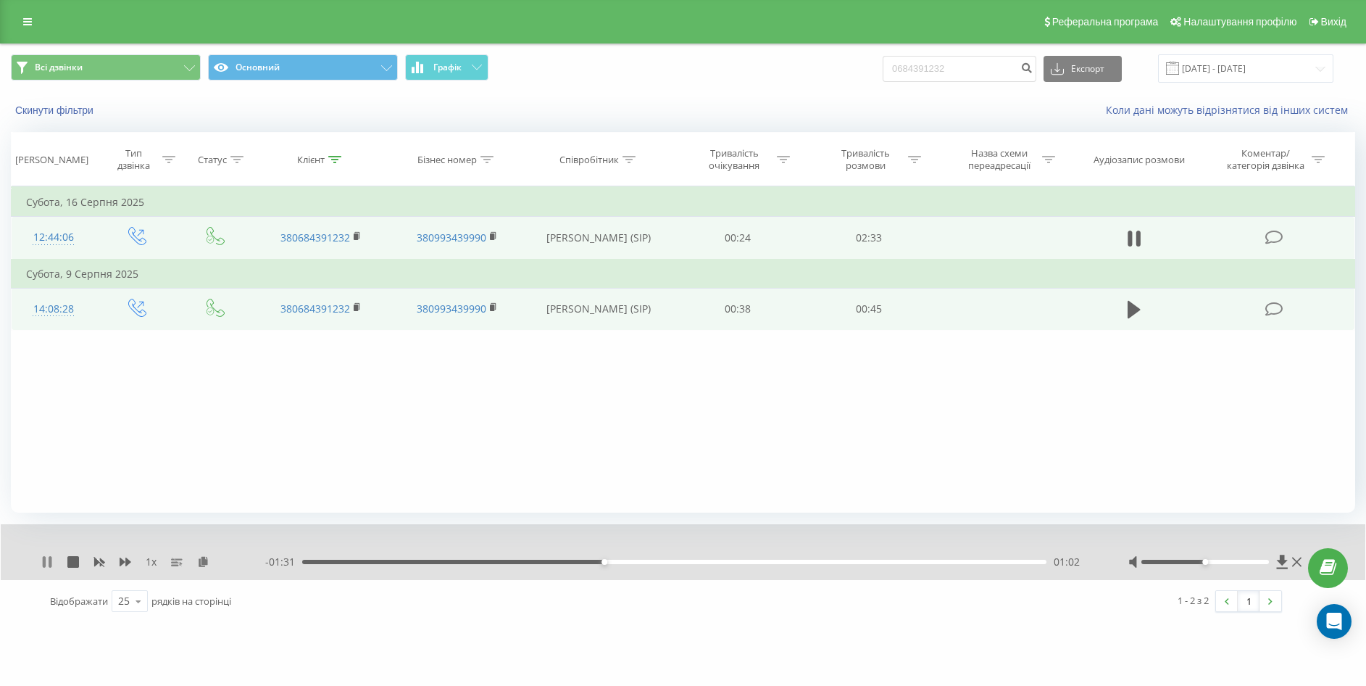
click at [46, 562] on icon at bounding box center [44, 562] width 3 height 12
click at [50, 557] on icon at bounding box center [47, 562] width 12 height 12
click at [1297, 560] on icon at bounding box center [1296, 562] width 9 height 12
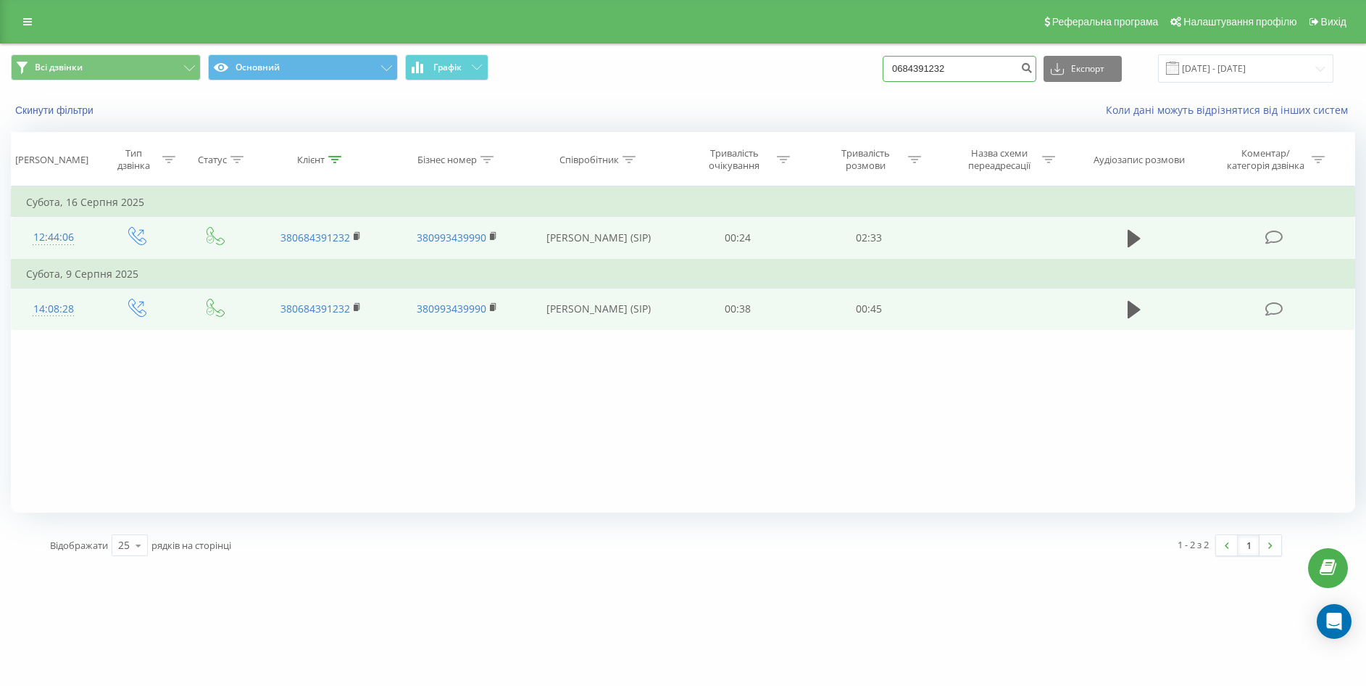
drag, startPoint x: 968, startPoint y: 72, endPoint x: 899, endPoint y: 72, distance: 69.6
click at [896, 72] on div "Всі дзвінки Основний Графік 0684391232 Експорт .csv .xls .xlsx 20.05.2025 - 20.…" at bounding box center [683, 68] width 1344 height 28
paste input "994862030"
type input "0994862030"
click at [1033, 65] on icon "submit" at bounding box center [1026, 66] width 12 height 9
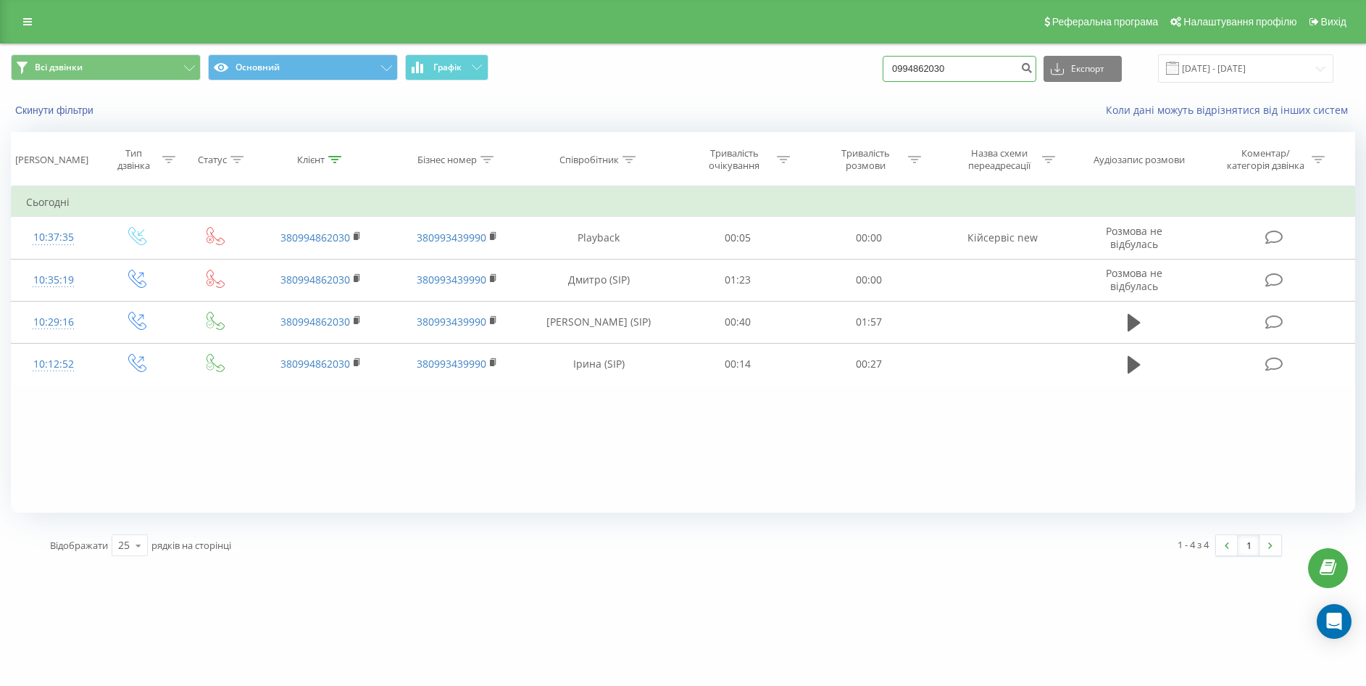
drag, startPoint x: 1000, startPoint y: 75, endPoint x: 928, endPoint y: 65, distance: 72.5
click at [899, 75] on input "0994862030" at bounding box center [960, 69] width 154 height 26
paste input "34077195"
type input "0934077195"
click at [1034, 63] on button "submit" at bounding box center [1027, 69] width 20 height 26
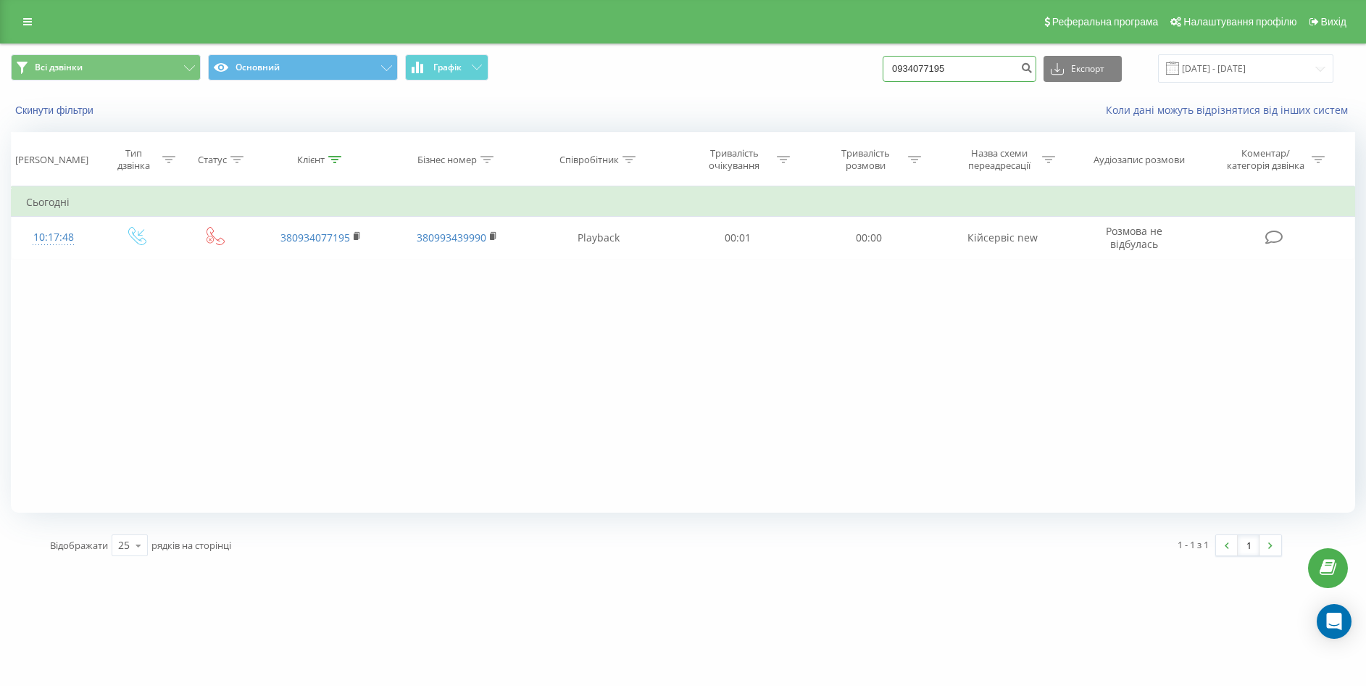
drag, startPoint x: 990, startPoint y: 72, endPoint x: 898, endPoint y: 74, distance: 92.1
click at [898, 74] on input "0934077195" at bounding box center [960, 69] width 154 height 26
paste input "671880806"
type input "0671880806"
click at [1033, 64] on icon "submit" at bounding box center [1026, 66] width 12 height 9
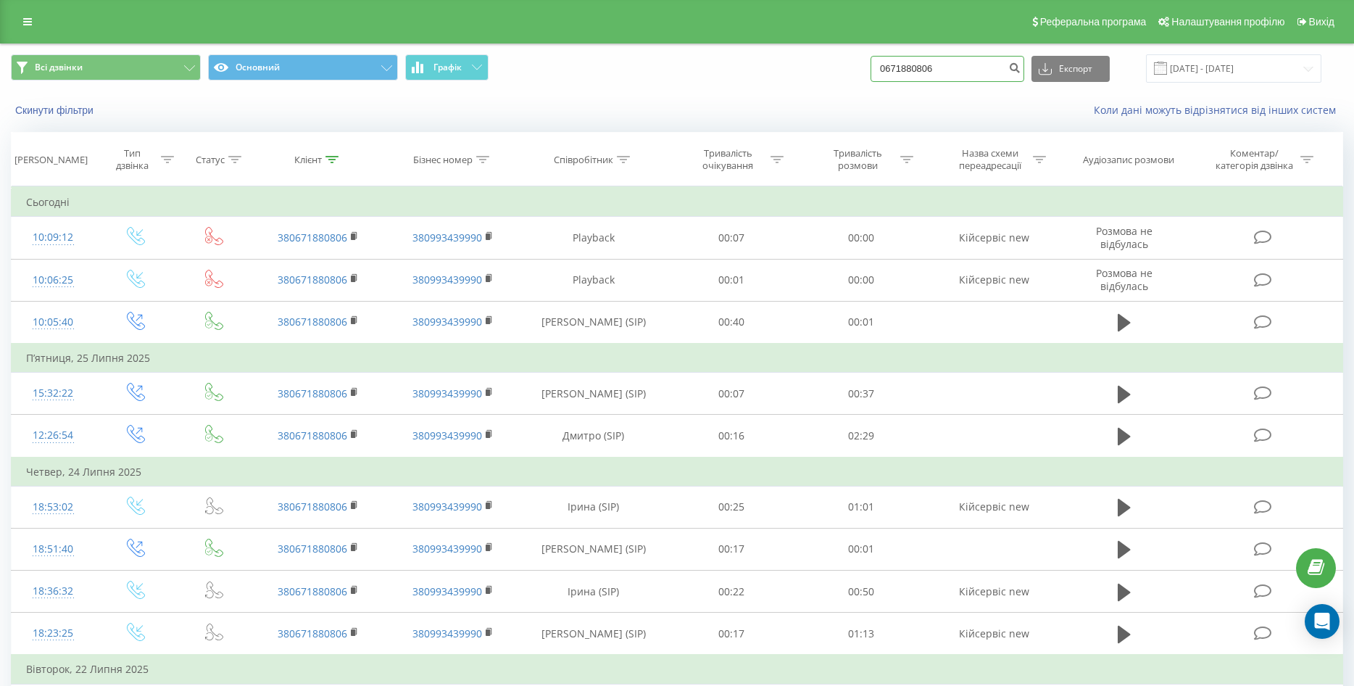
drag, startPoint x: 954, startPoint y: 69, endPoint x: 680, endPoint y: 32, distance: 277.1
click at [680, 32] on div "Реферальна програма Налаштування профілю Вихід Всі дзвінки Основний Графік 0671…" at bounding box center [677, 468] width 1354 height 936
paste input "0443860491"
type input "0443860491"
click at [1024, 77] on button "submit" at bounding box center [1014, 69] width 20 height 26
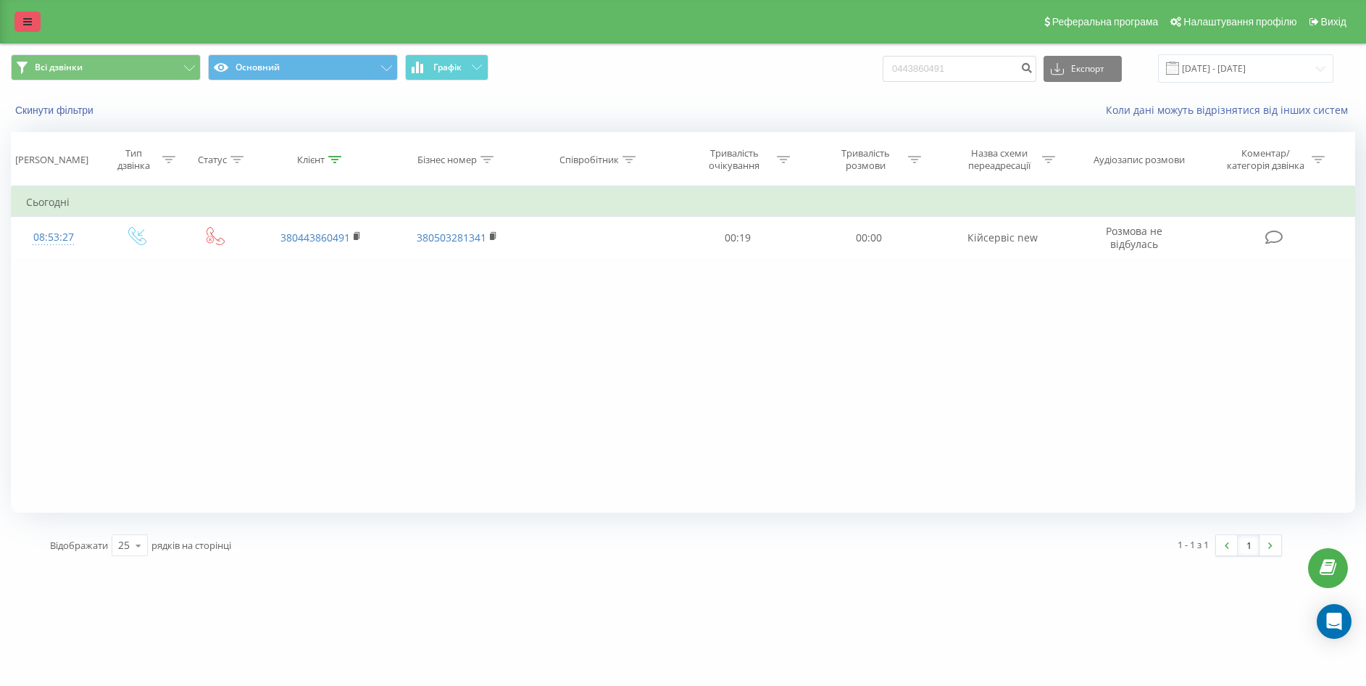
click at [17, 13] on link at bounding box center [27, 22] width 26 height 20
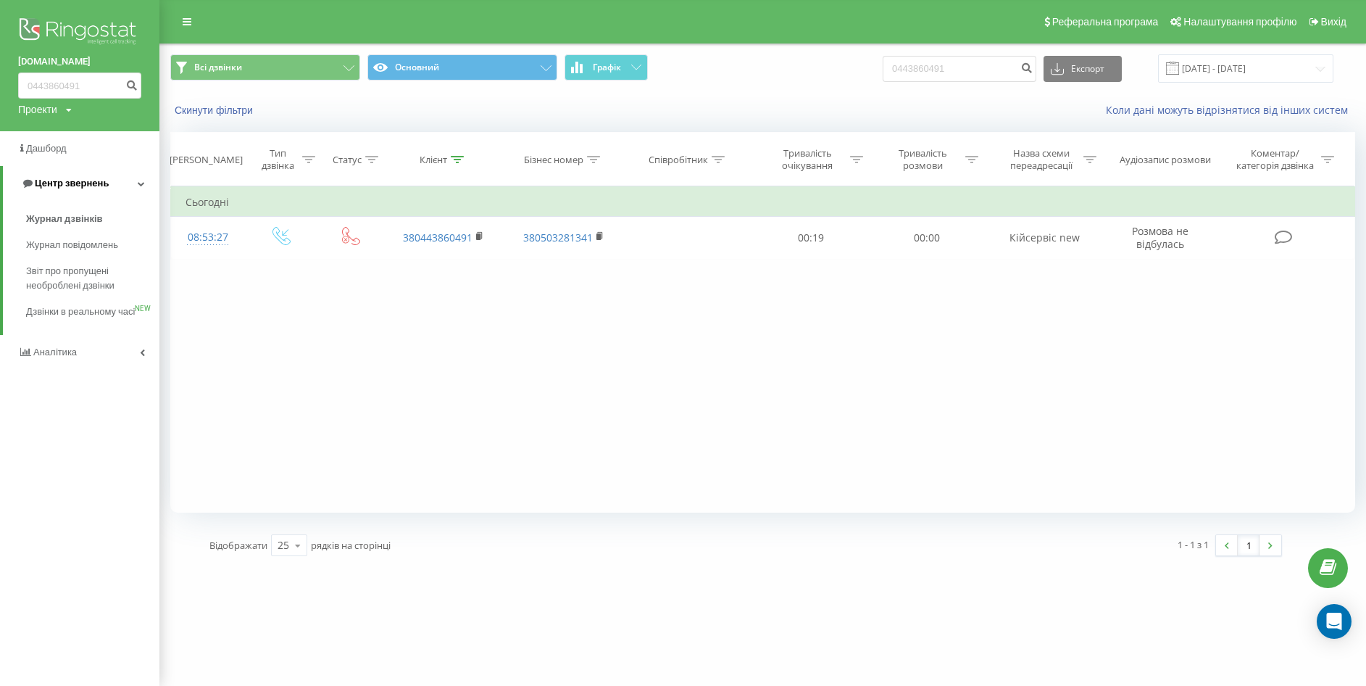
click at [96, 184] on span "Центр звернень" at bounding box center [72, 183] width 74 height 11
click at [96, 184] on span "Центр звернень" at bounding box center [69, 183] width 74 height 11
click at [74, 215] on span "Журнал дзвінків" at bounding box center [64, 219] width 77 height 14
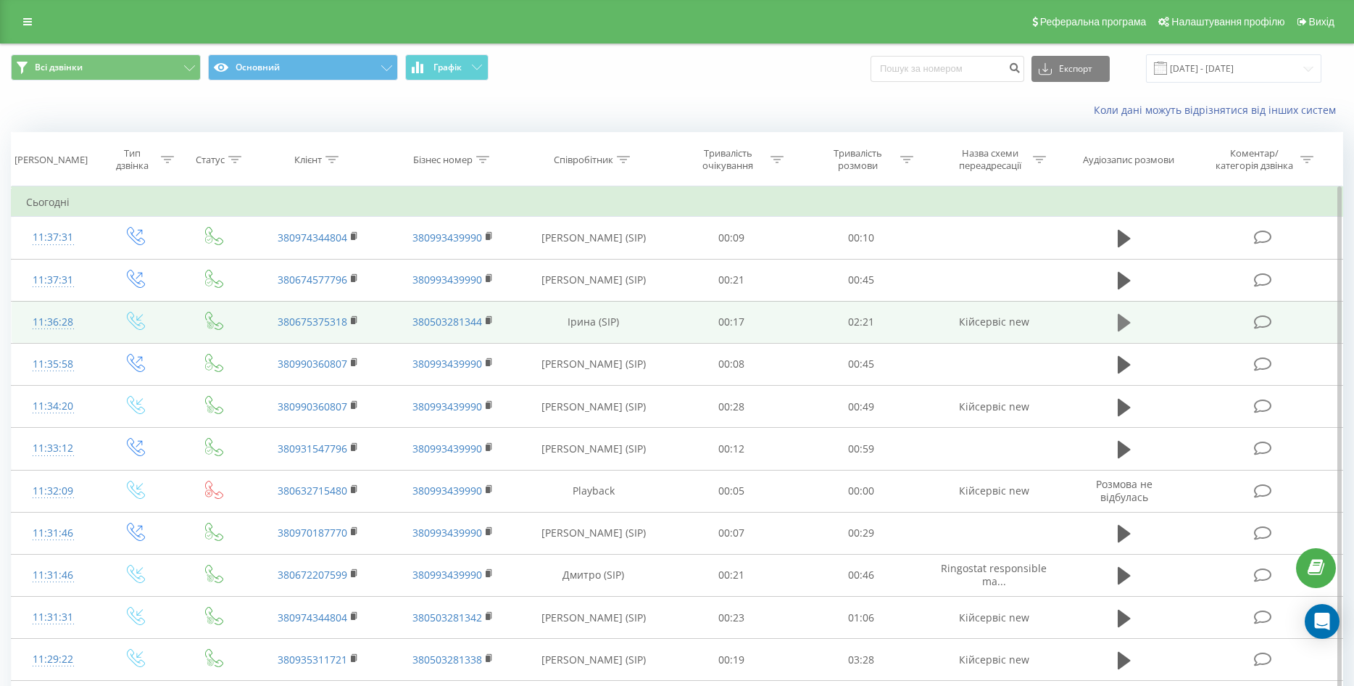
click at [1121, 320] on icon at bounding box center [1124, 322] width 13 height 17
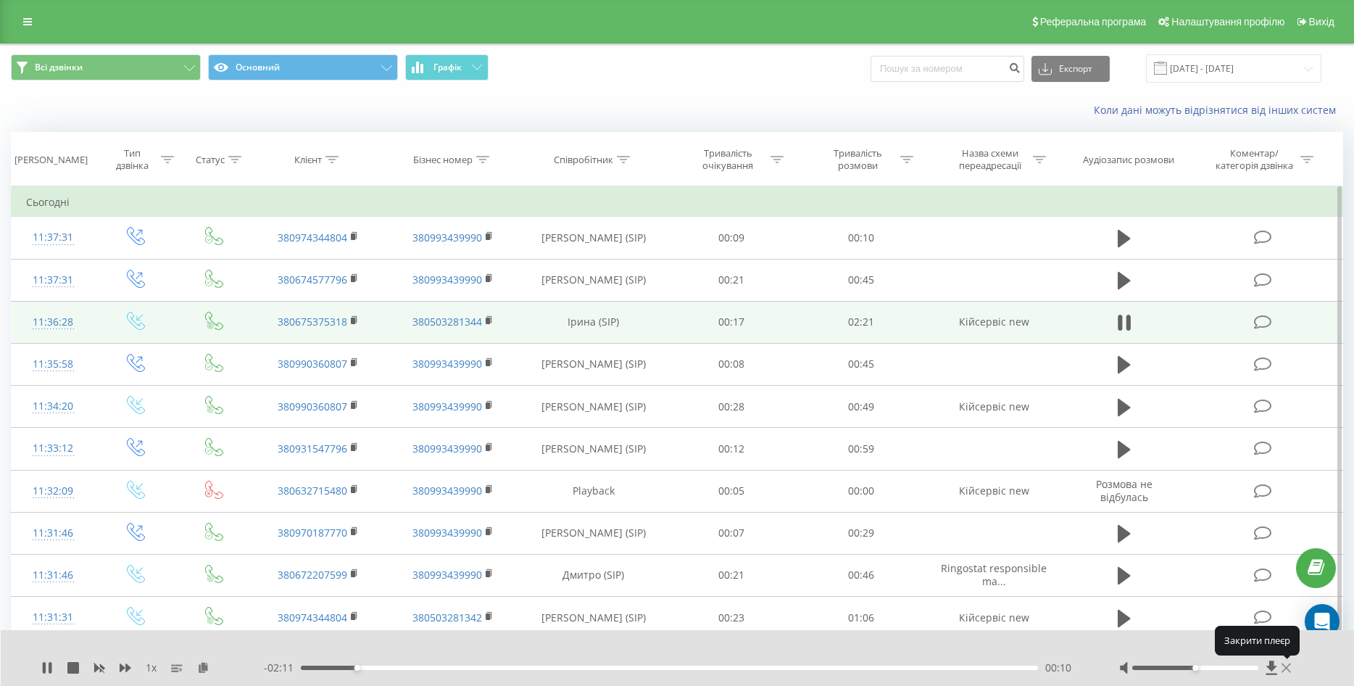
click at [1286, 665] on icon at bounding box center [1285, 668] width 9 height 12
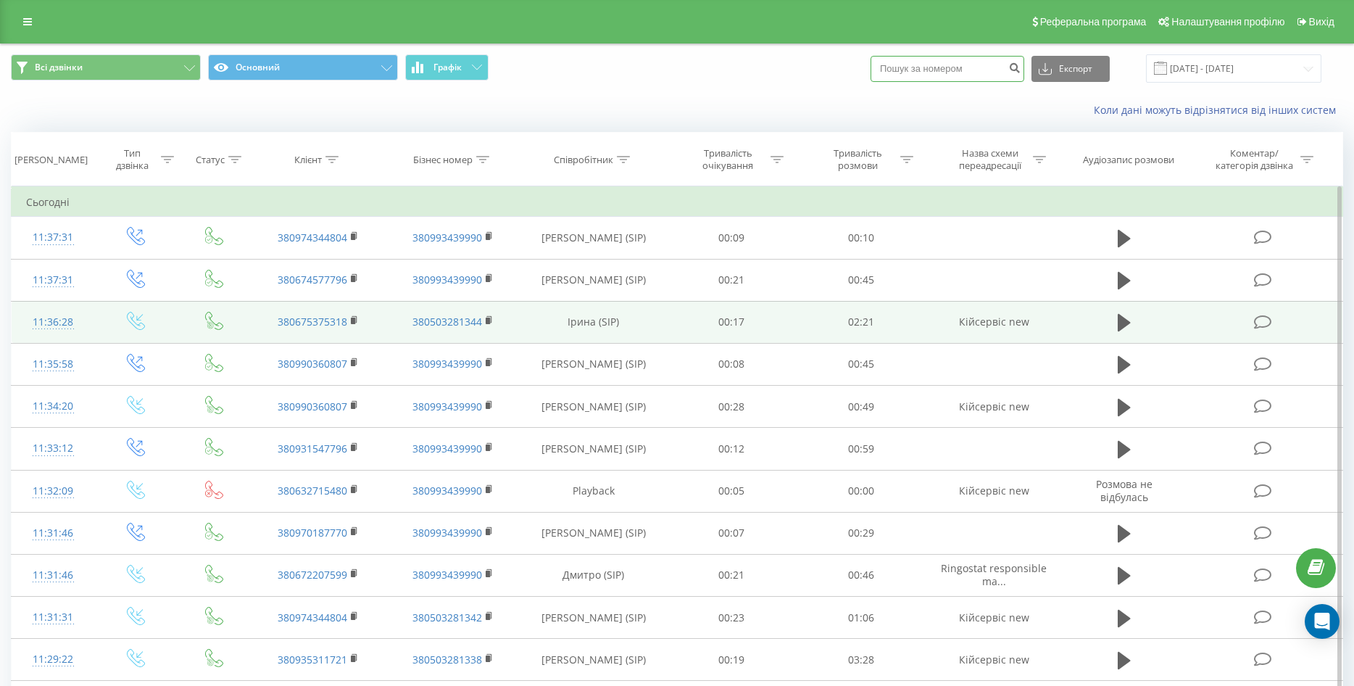
click at [953, 74] on input at bounding box center [947, 69] width 154 height 26
paste input "0503565472"
type input "0503565472"
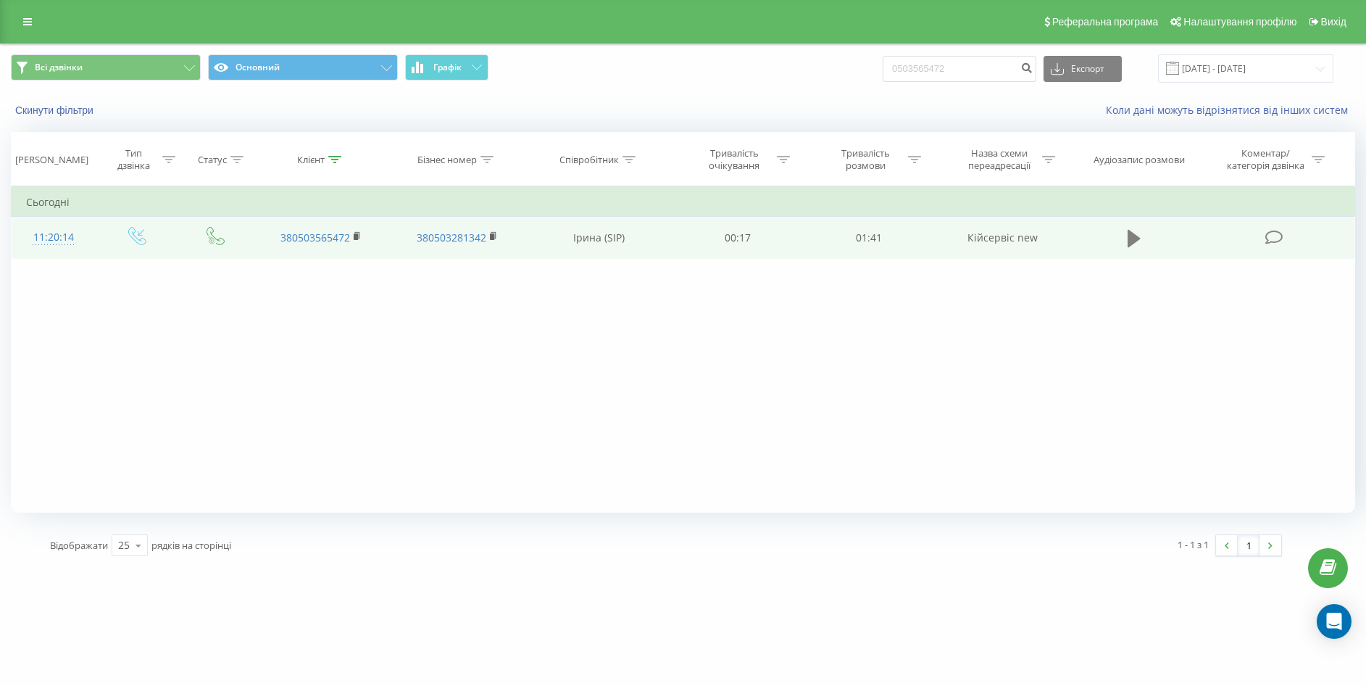
click at [1131, 234] on icon at bounding box center [1134, 238] width 13 height 17
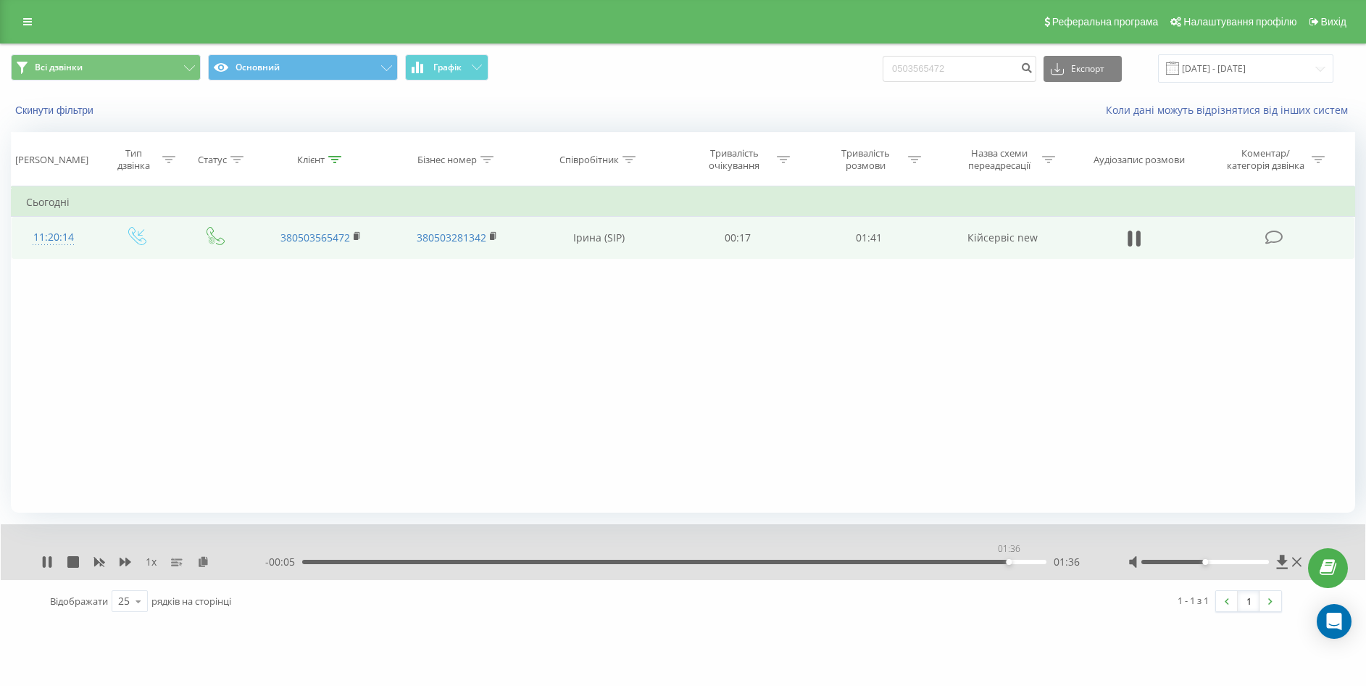
click at [1009, 561] on div "01:36" at bounding box center [674, 561] width 744 height 4
click at [951, 564] on div "01:29" at bounding box center [674, 561] width 744 height 4
click at [897, 562] on div "01:21" at bounding box center [674, 561] width 744 height 4
click at [1299, 558] on icon at bounding box center [1296, 562] width 9 height 12
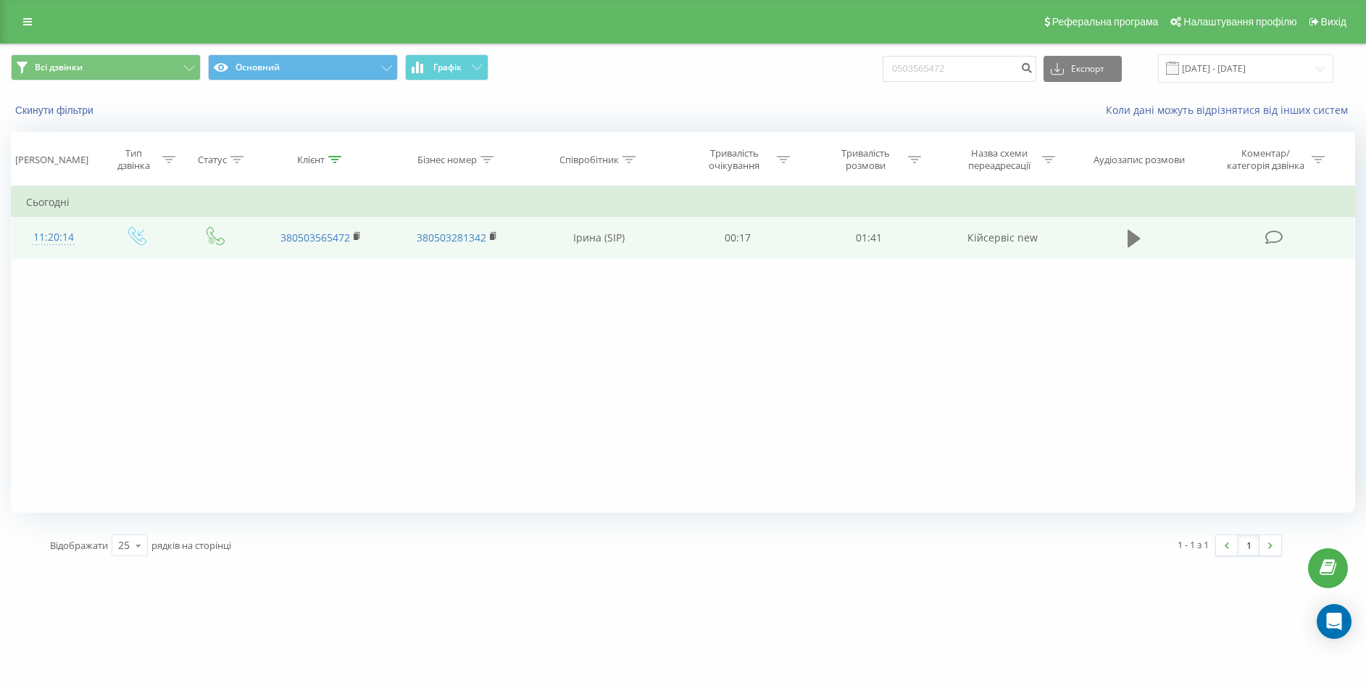
click at [1129, 233] on icon at bounding box center [1134, 238] width 13 height 17
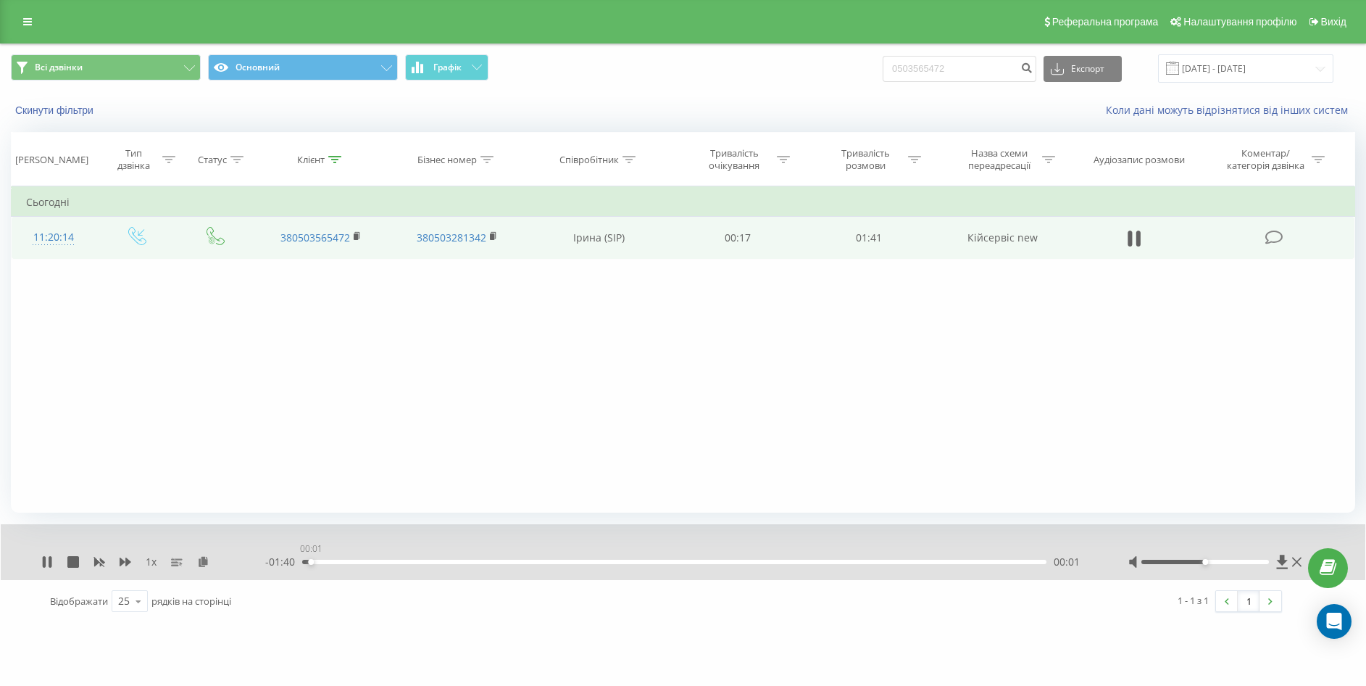
click at [311, 562] on div "00:01" at bounding box center [674, 561] width 744 height 4
click at [35, 563] on div "1 x - 01:35 00:06 00:06" at bounding box center [683, 552] width 1365 height 56
click at [48, 558] on icon at bounding box center [47, 562] width 12 height 12
click at [44, 565] on icon at bounding box center [47, 562] width 9 height 12
click at [1298, 557] on icon at bounding box center [1296, 562] width 9 height 12
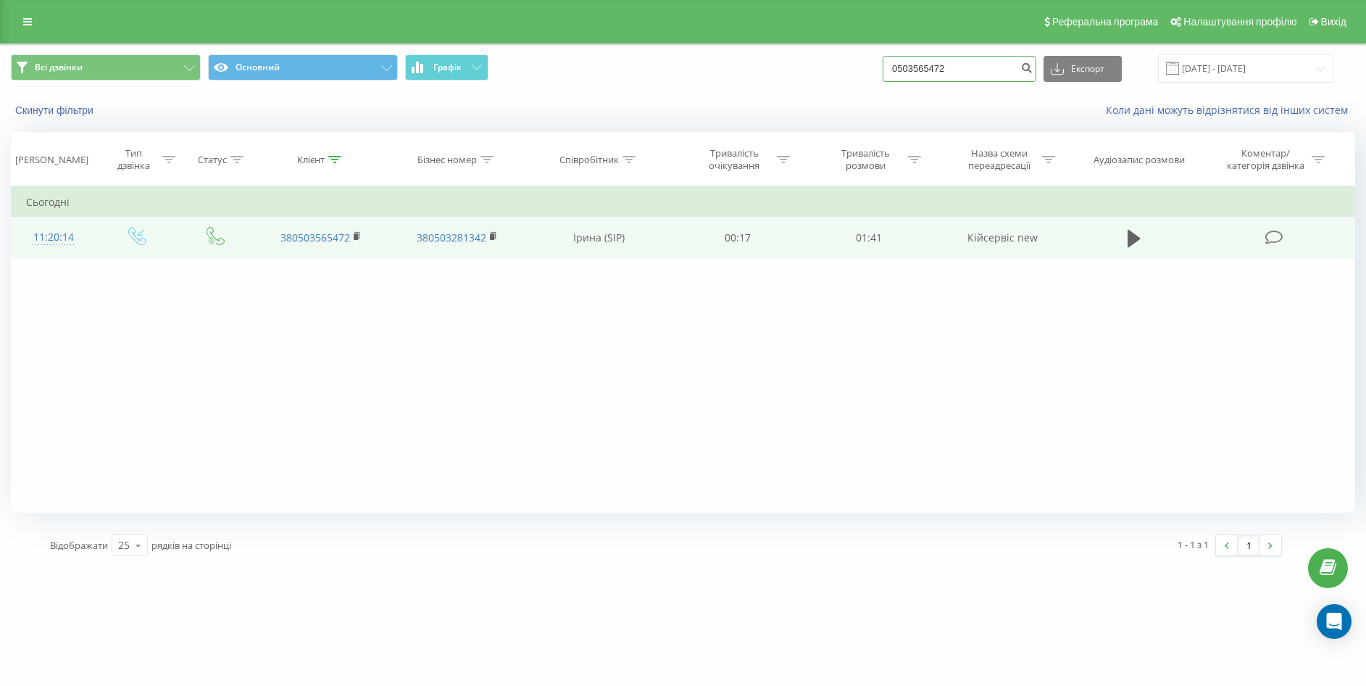
drag, startPoint x: 972, startPoint y: 70, endPoint x: 789, endPoint y: 91, distance: 184.5
click at [789, 91] on div "Всі дзвінки Основний Графік 0503565472 Експорт .csv .xls .xlsx 20.05.2025 - 20.…" at bounding box center [683, 68] width 1365 height 49
paste input "9773409"
type input "0977340972"
click at [1032, 78] on button "submit" at bounding box center [1027, 69] width 20 height 26
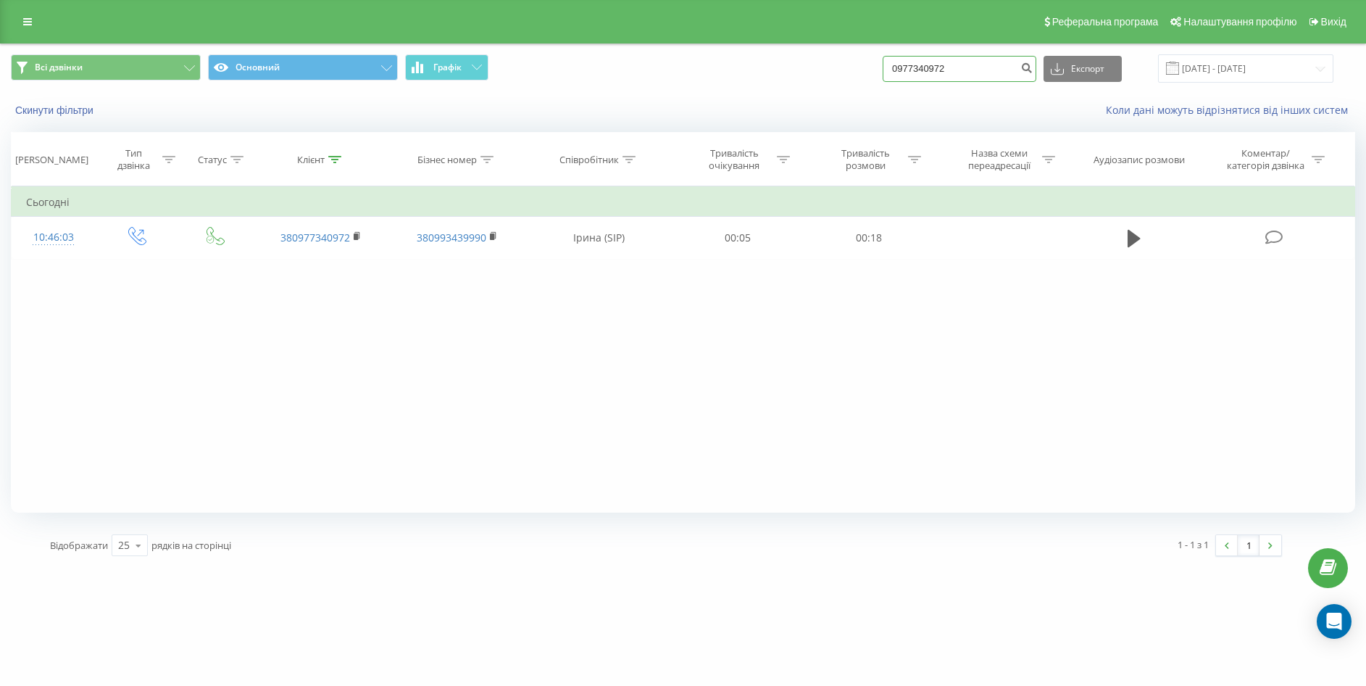
drag, startPoint x: 981, startPoint y: 71, endPoint x: 802, endPoint y: 78, distance: 178.4
click at [802, 78] on div "Всі дзвінки Основний Графік 0977340972 Експорт .csv .xls .xlsx 20.05.2025 - 20.…" at bounding box center [683, 68] width 1344 height 28
paste input "637294374"
type input "0637294374"
click at [1033, 68] on icon "submit" at bounding box center [1026, 66] width 12 height 9
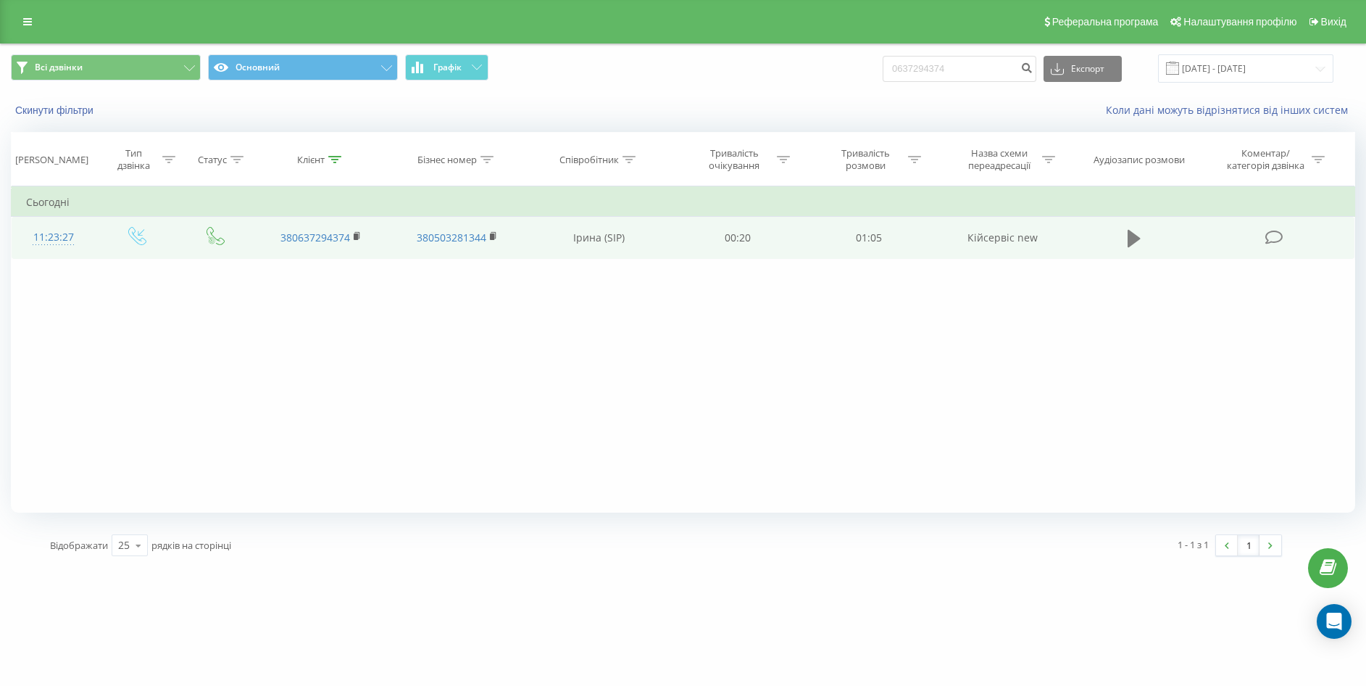
click at [1134, 236] on icon at bounding box center [1134, 238] width 13 height 17
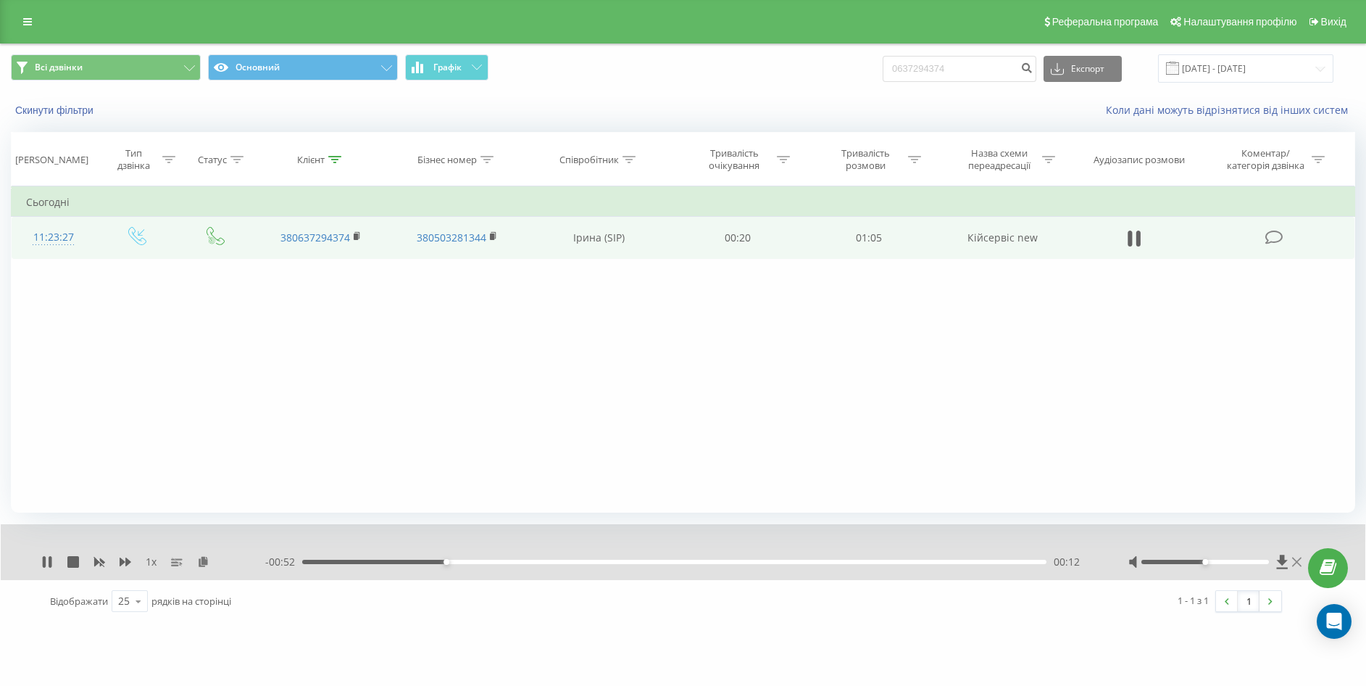
click at [1295, 558] on icon at bounding box center [1296, 562] width 9 height 12
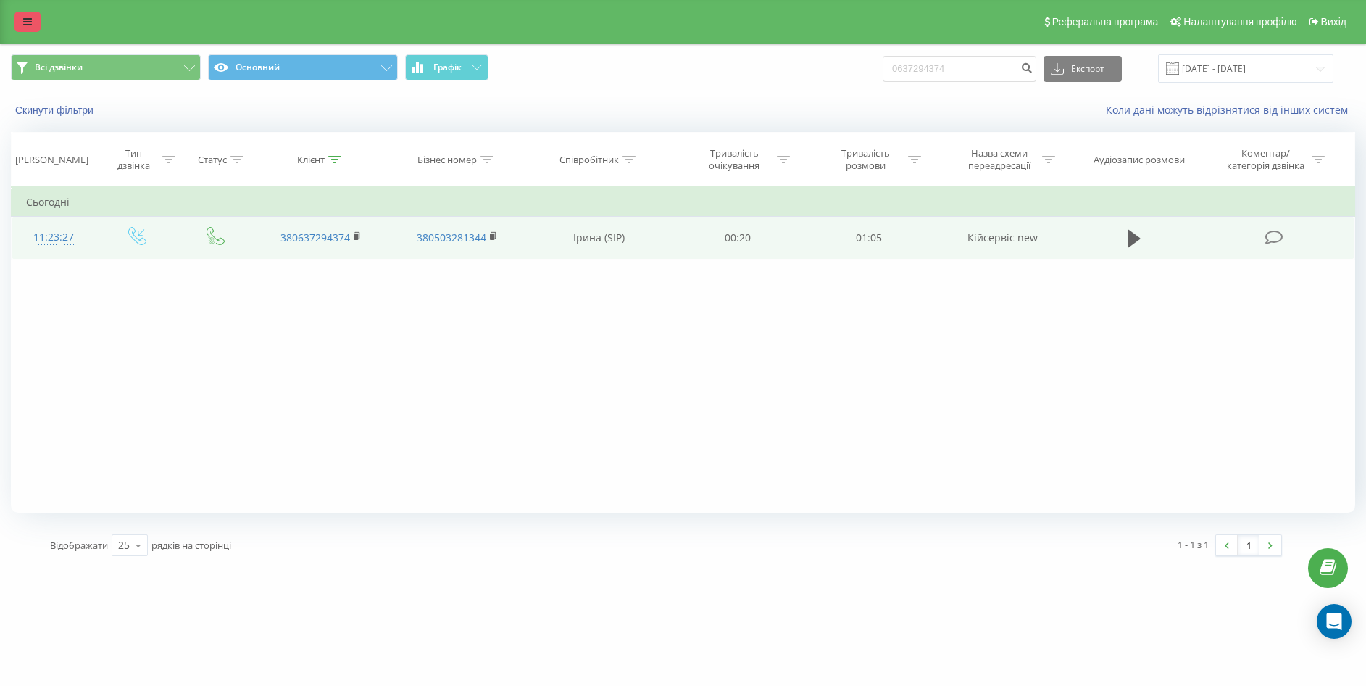
click at [22, 25] on link at bounding box center [27, 22] width 26 height 20
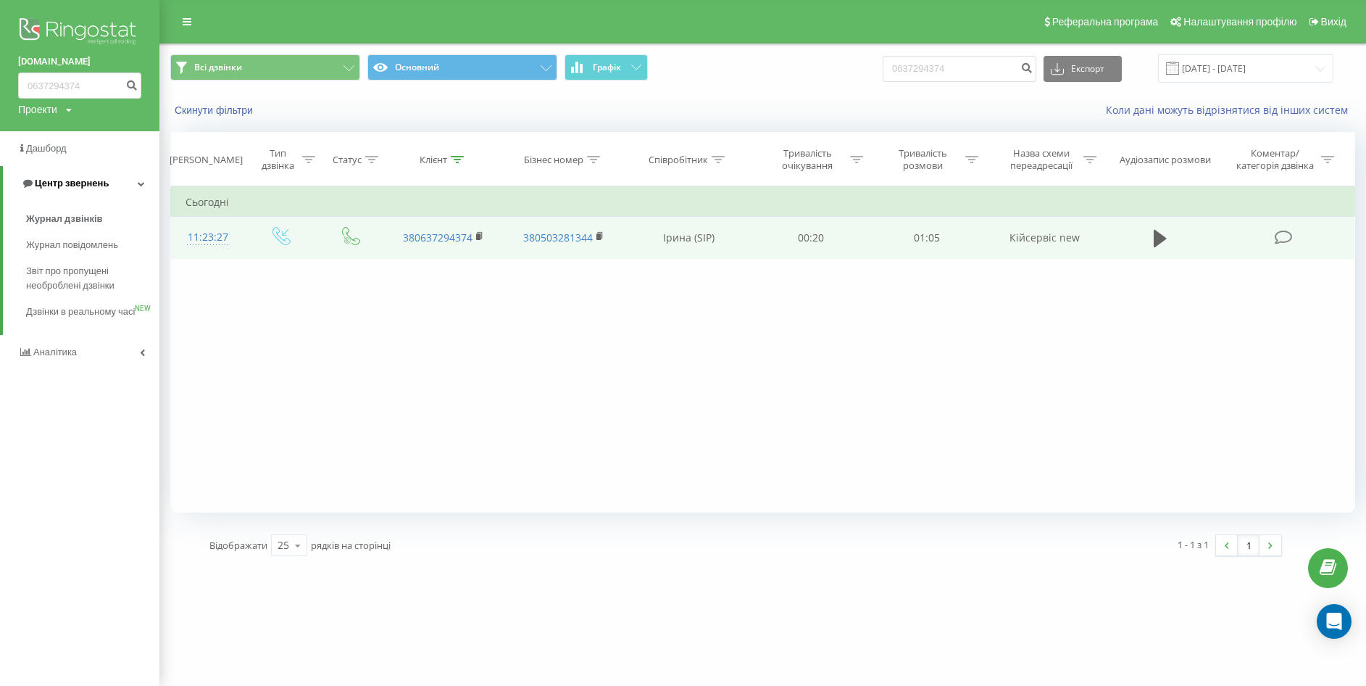
click at [47, 186] on span "Центр звернень" at bounding box center [72, 183] width 74 height 11
click at [47, 186] on span "Центр звернень" at bounding box center [69, 183] width 74 height 11
click at [58, 216] on span "Журнал дзвінків" at bounding box center [64, 219] width 77 height 14
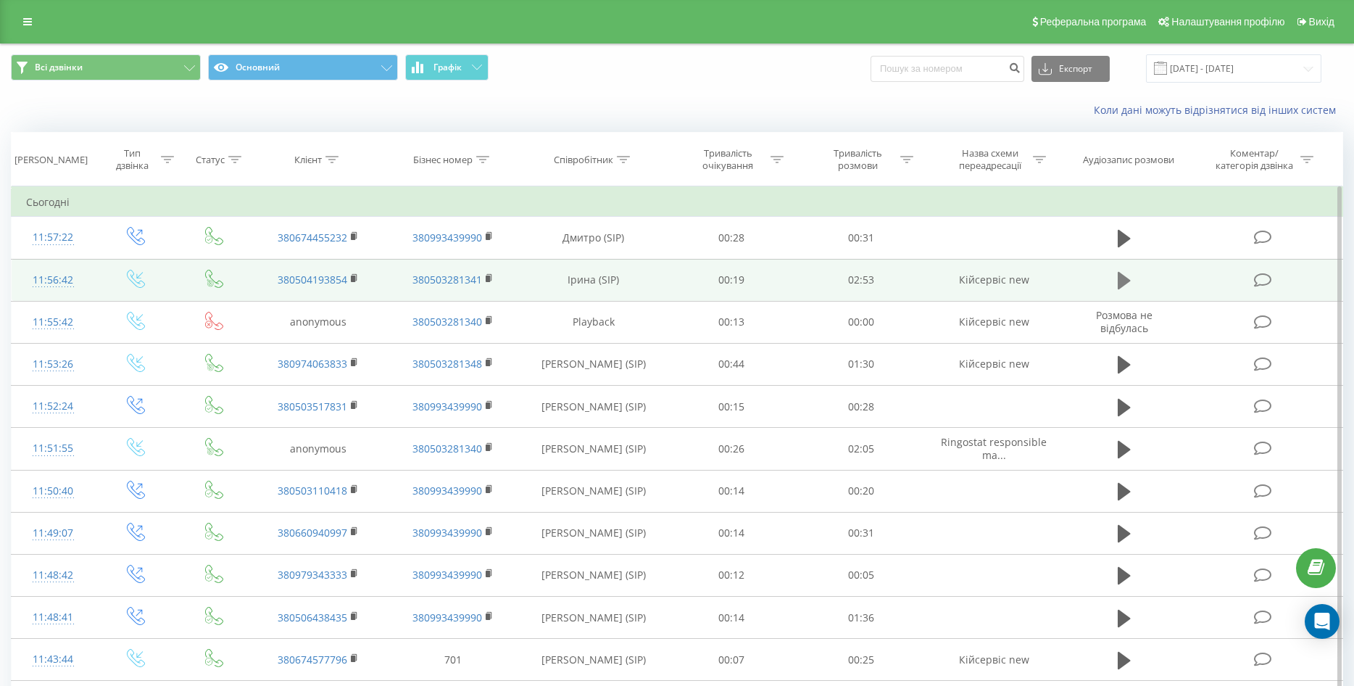
click at [1131, 280] on button at bounding box center [1124, 281] width 22 height 22
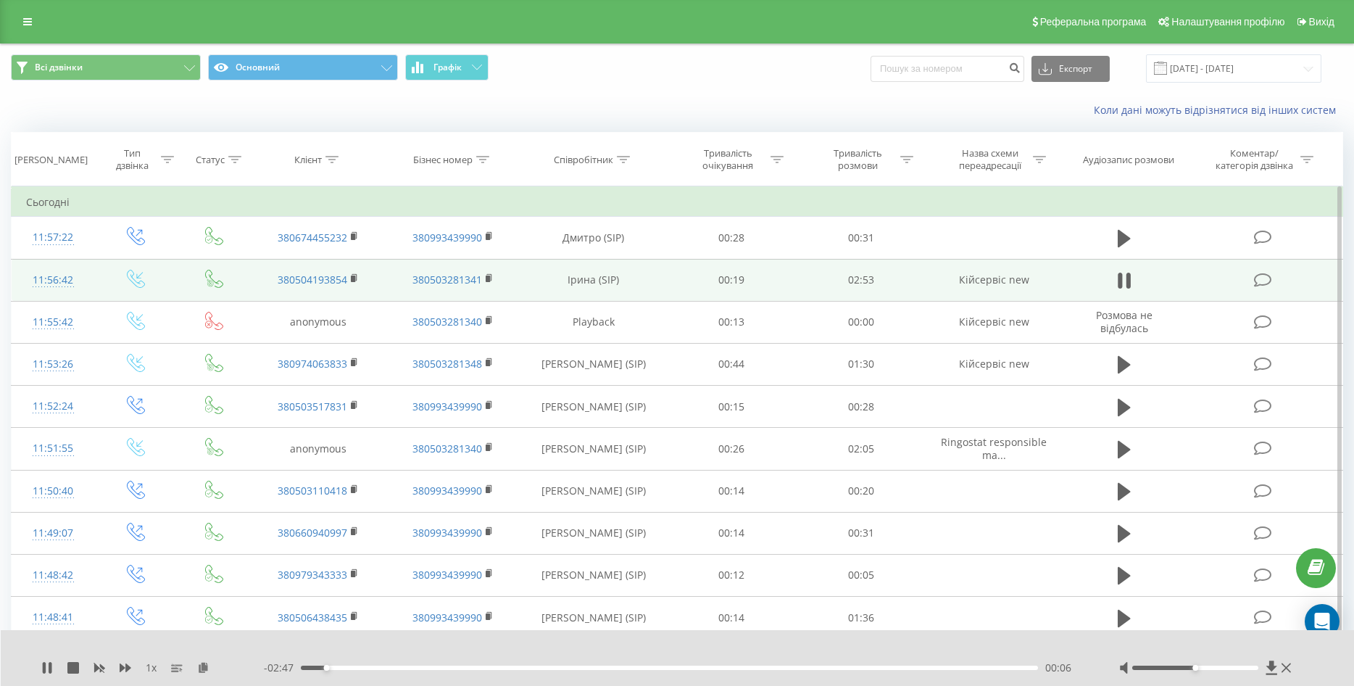
drag, startPoint x: 41, startPoint y: 665, endPoint x: 53, endPoint y: 668, distance: 12.0
click at [41, 665] on icon at bounding box center [47, 668] width 12 height 12
click at [954, 67] on input at bounding box center [947, 69] width 154 height 26
paste input "0504193854"
type input "0504193854"
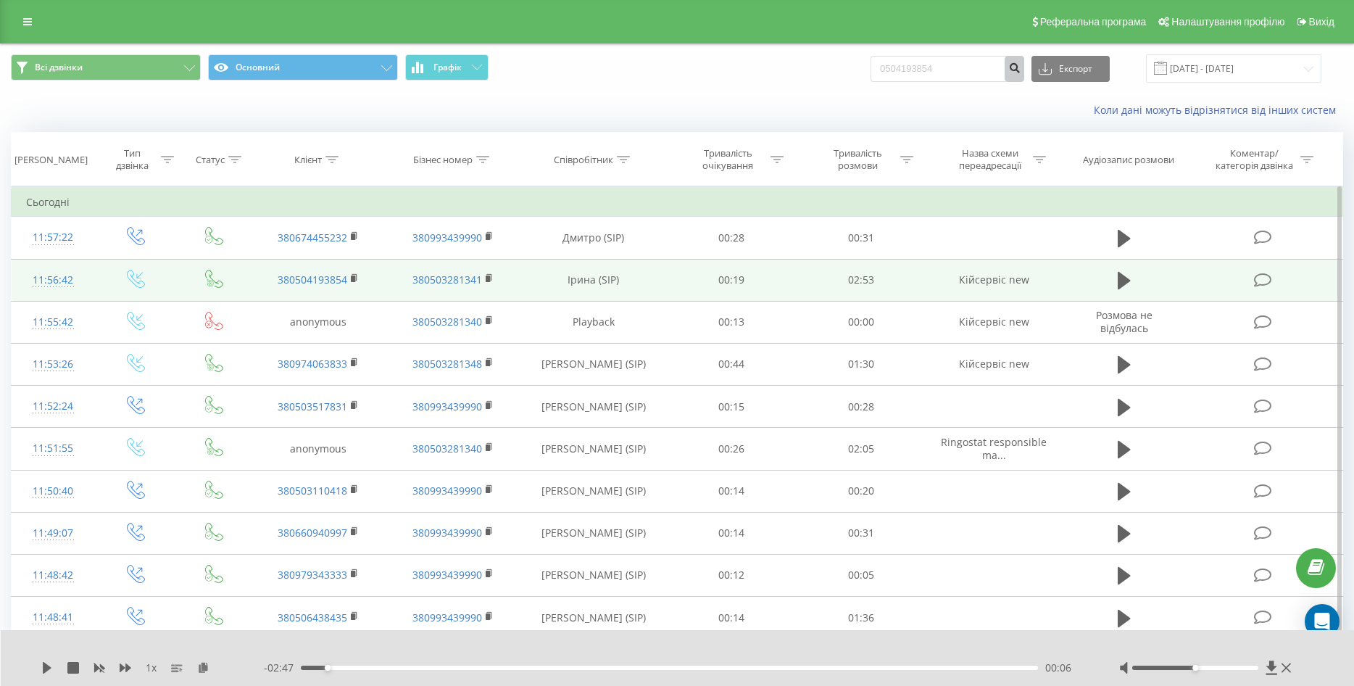
click at [1020, 70] on icon "submit" at bounding box center [1014, 66] width 12 height 9
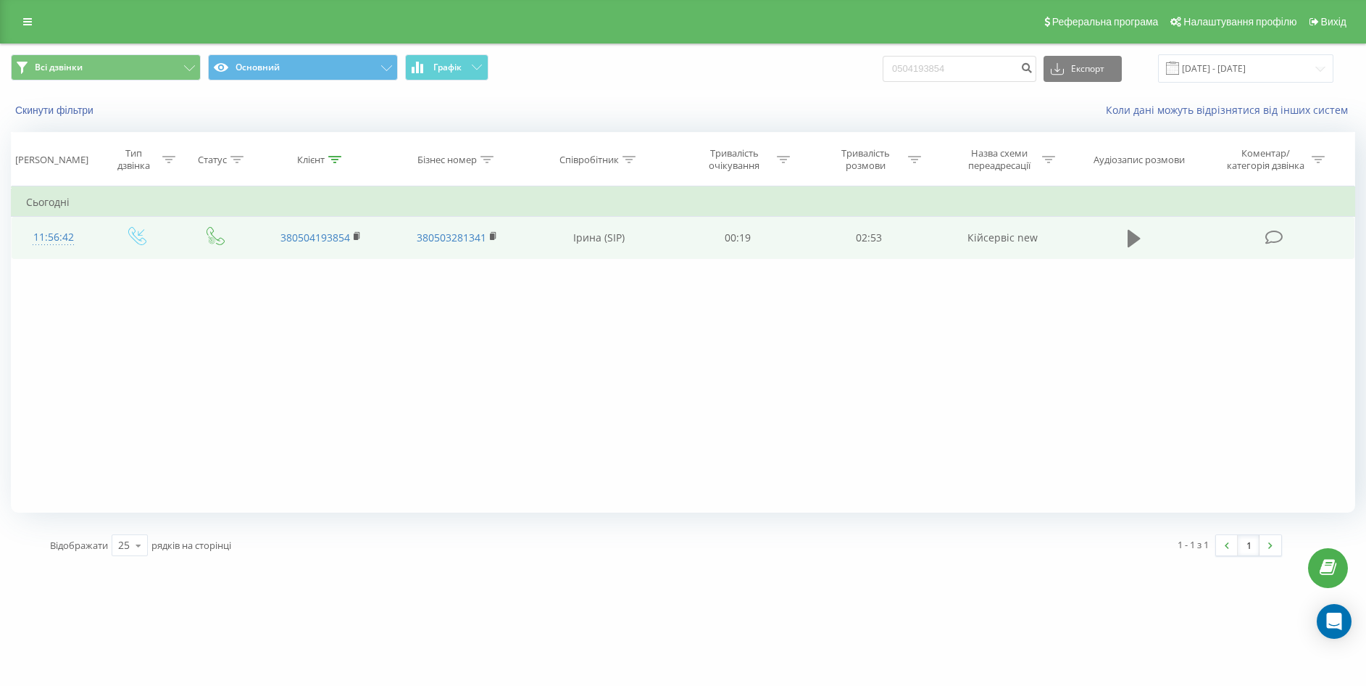
click at [1138, 230] on icon at bounding box center [1134, 238] width 13 height 20
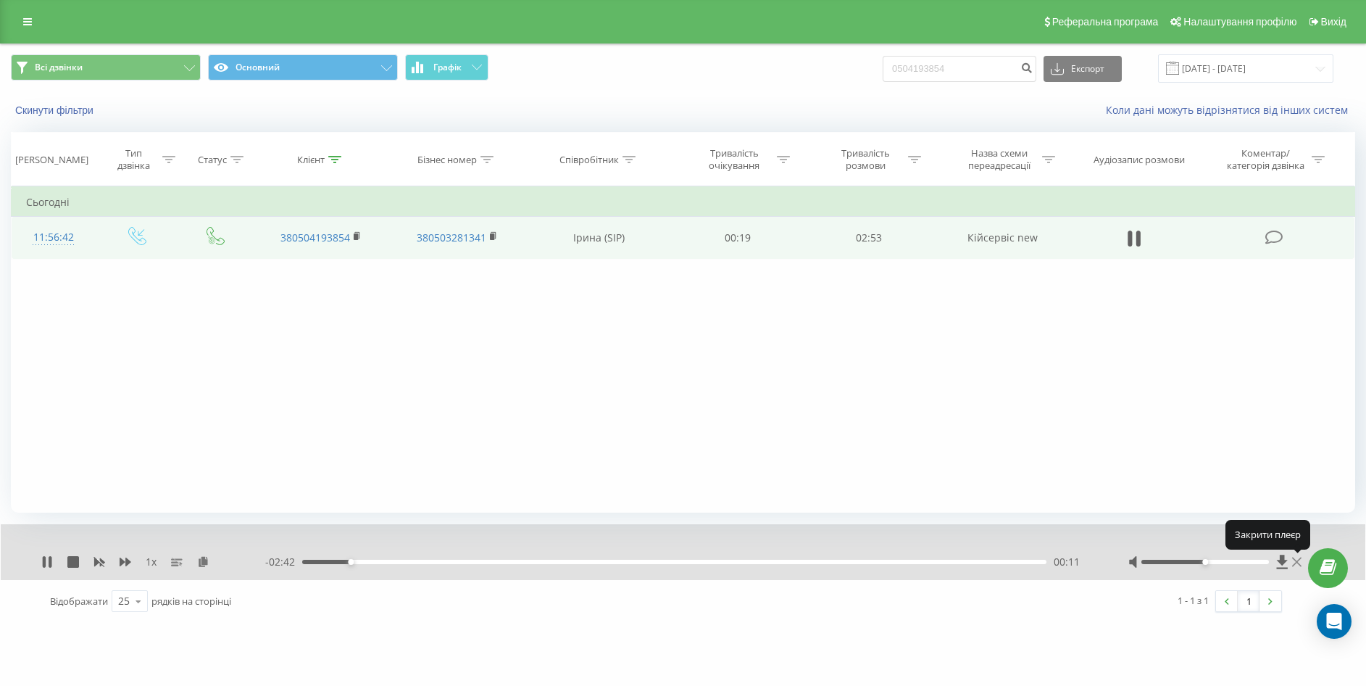
click at [1299, 558] on icon at bounding box center [1296, 562] width 9 height 12
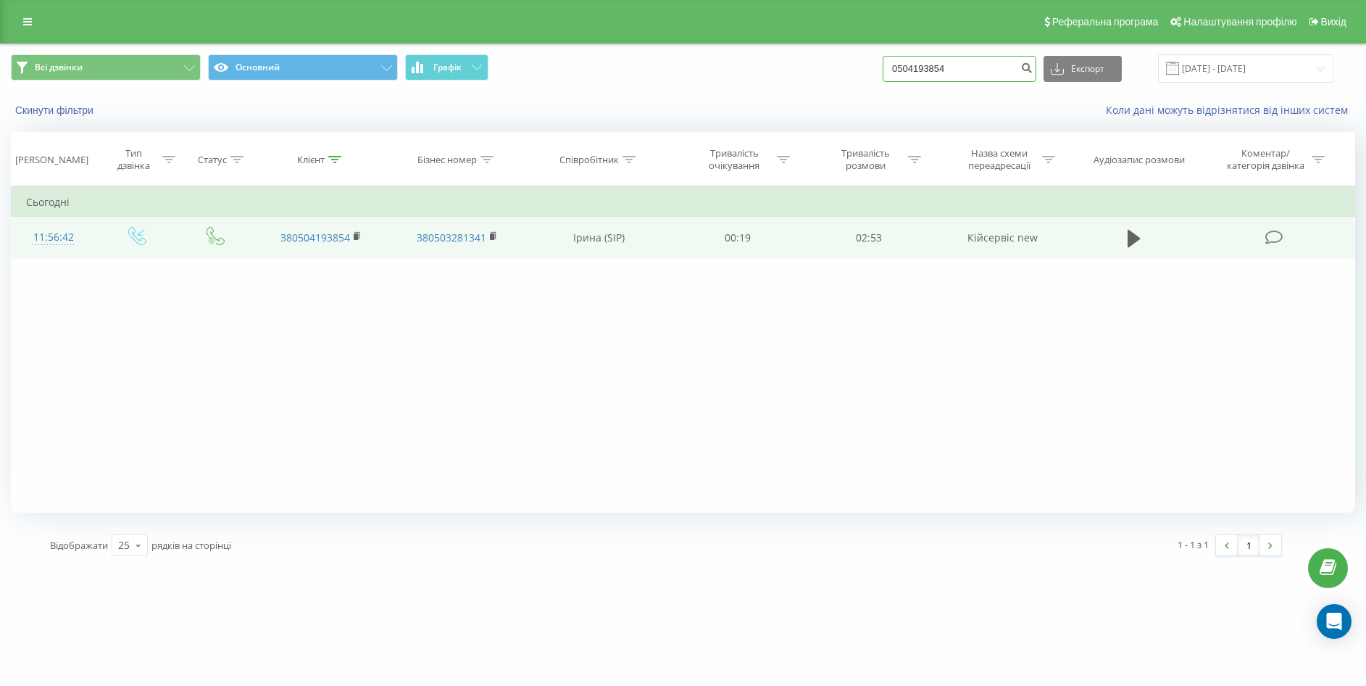
drag, startPoint x: 987, startPoint y: 77, endPoint x: 779, endPoint y: 88, distance: 208.3
click at [796, 84] on div "Всі дзвінки Основний Графік 0504193854 Експорт .csv .xls .xlsx 20.05.2025 - 20.…" at bounding box center [683, 68] width 1365 height 49
paste input "0994862030"
type input "0994862030"
click at [1033, 65] on icon "submit" at bounding box center [1026, 66] width 12 height 9
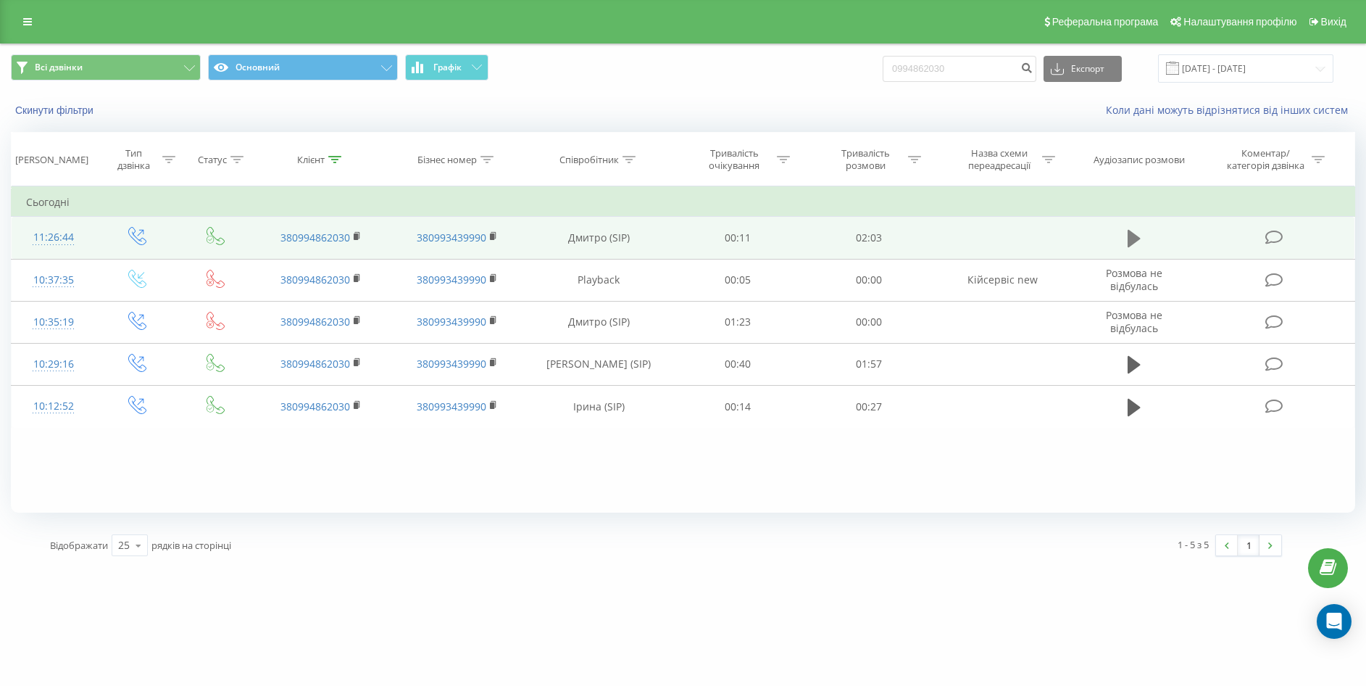
click at [1133, 236] on icon at bounding box center [1134, 238] width 13 height 17
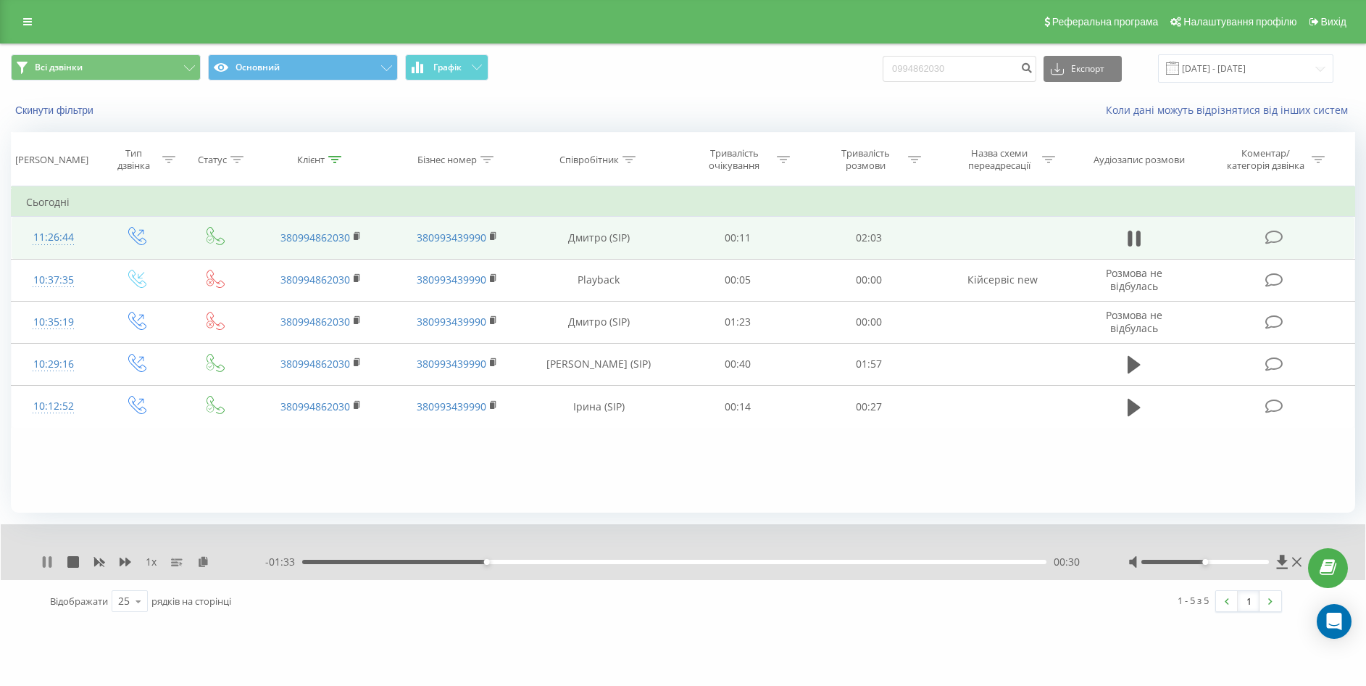
click at [47, 559] on icon at bounding box center [47, 562] width 12 height 12
click at [1295, 562] on icon at bounding box center [1296, 562] width 9 height 12
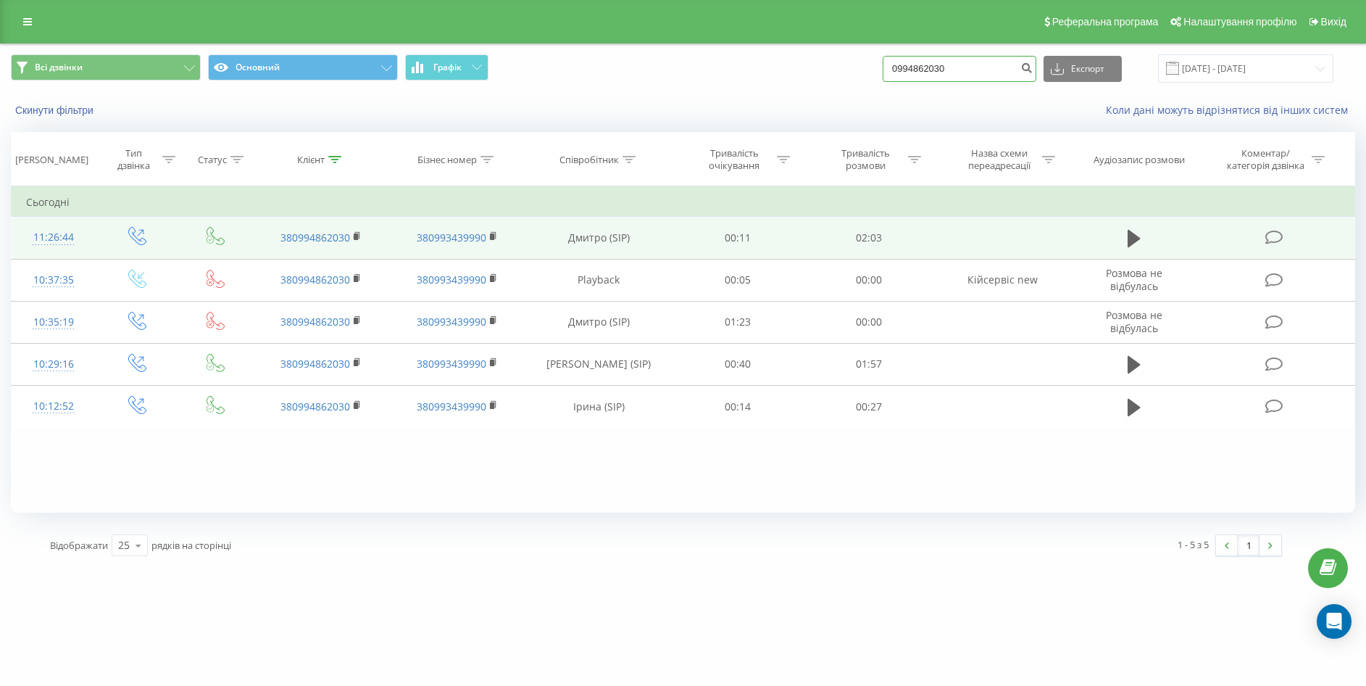
drag, startPoint x: 957, startPoint y: 69, endPoint x: 870, endPoint y: 64, distance: 87.1
click at [870, 64] on div "Всі дзвінки Основний Графік 0994862030 Експорт .csv .xls .xlsx 20.05.2025 - 20.…" at bounding box center [683, 68] width 1344 height 28
paste input "74233895"
type input "0974233895"
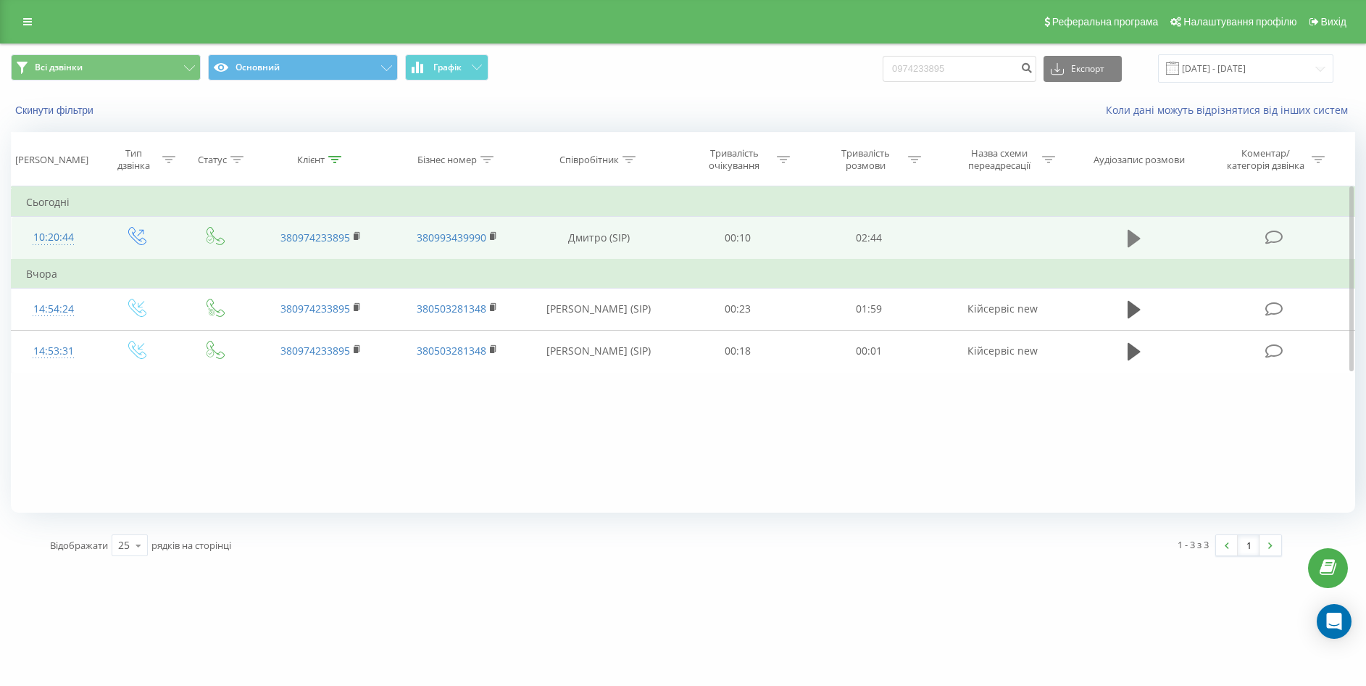
click at [1133, 233] on icon at bounding box center [1134, 238] width 13 height 17
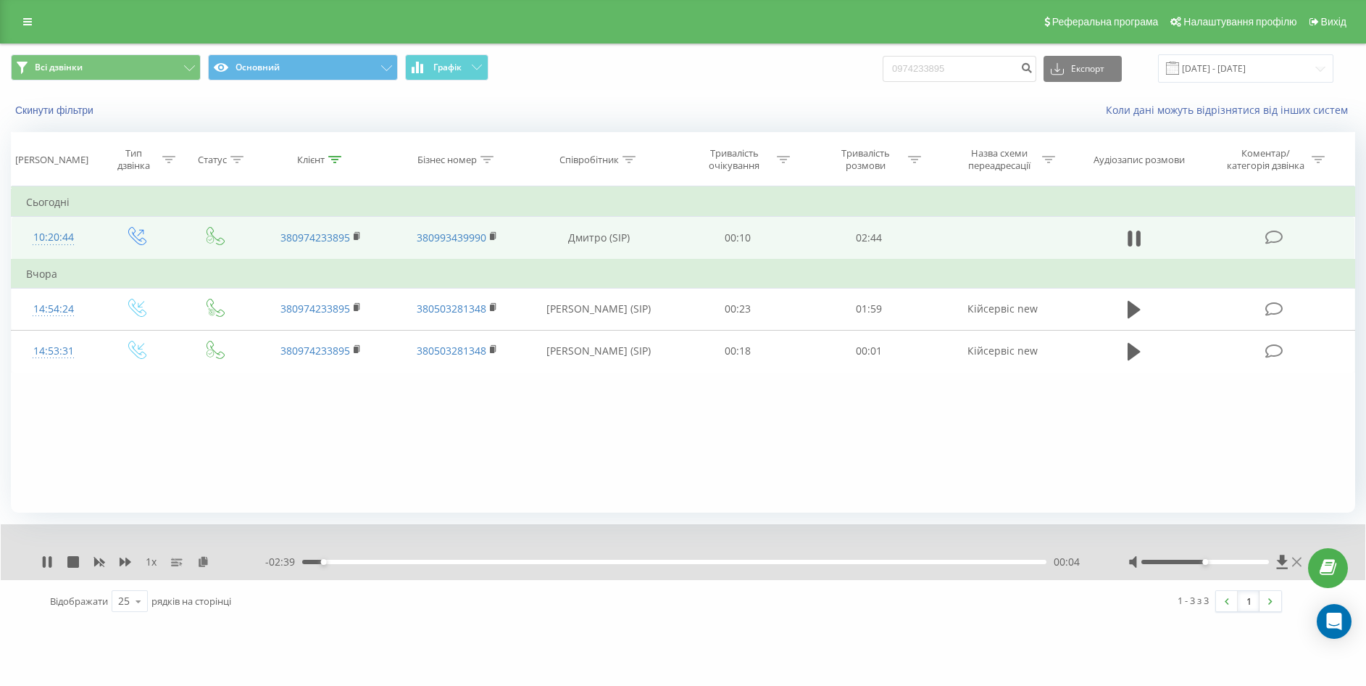
click at [1294, 557] on icon at bounding box center [1296, 562] width 9 height 12
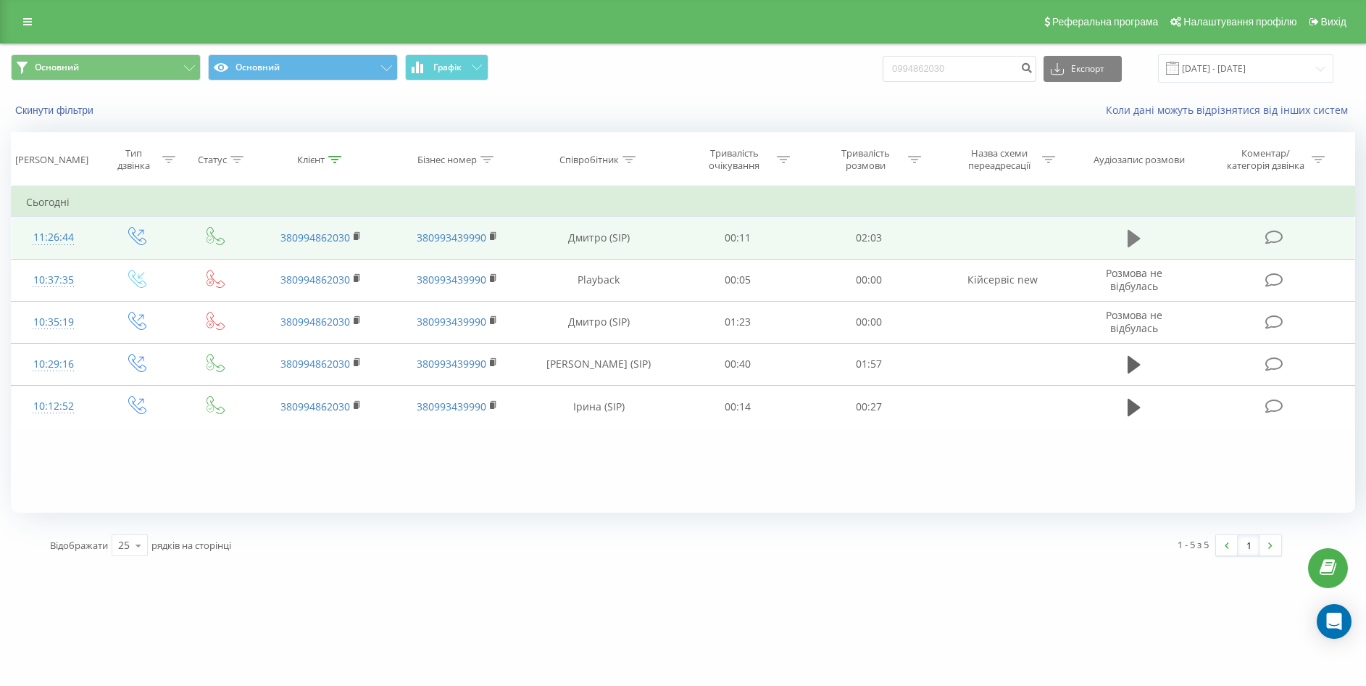
click at [1133, 236] on icon at bounding box center [1134, 238] width 13 height 17
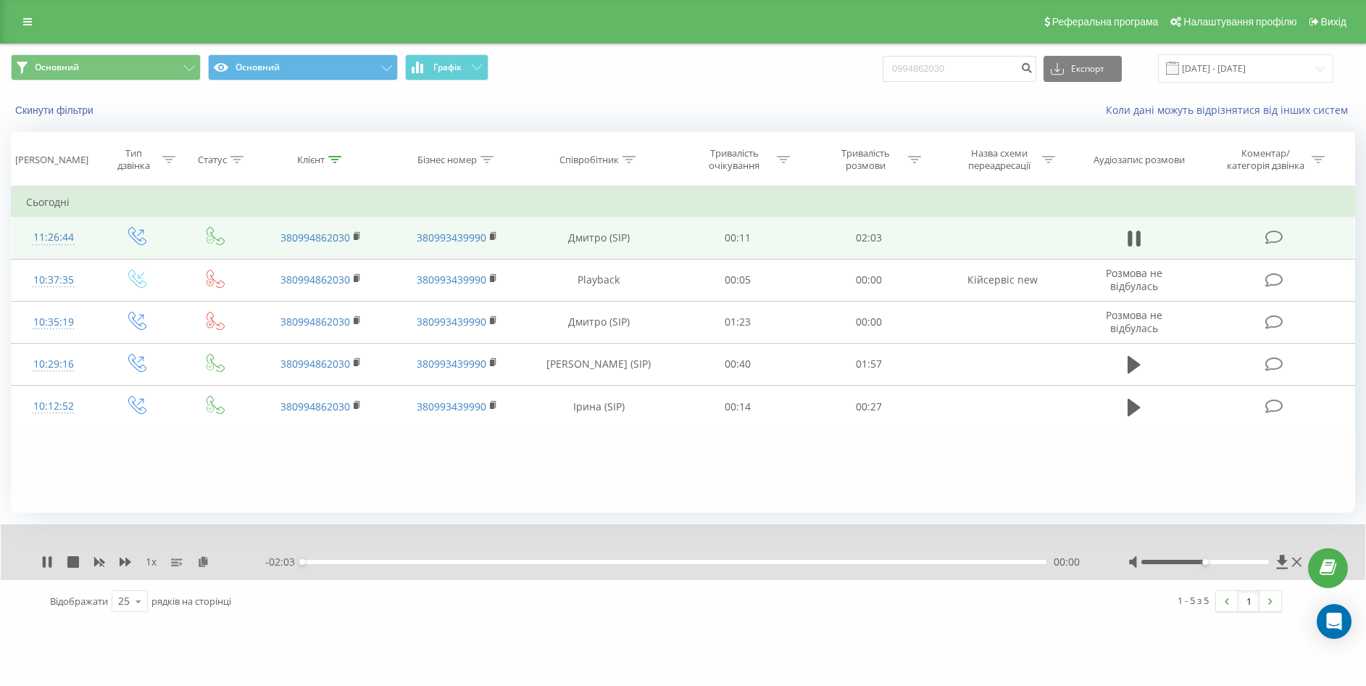
click at [359, 563] on div "00:00" at bounding box center [674, 561] width 744 height 4
click at [391, 562] on div "00:14" at bounding box center [674, 561] width 744 height 4
click at [418, 559] on div "00:19" at bounding box center [674, 561] width 744 height 4
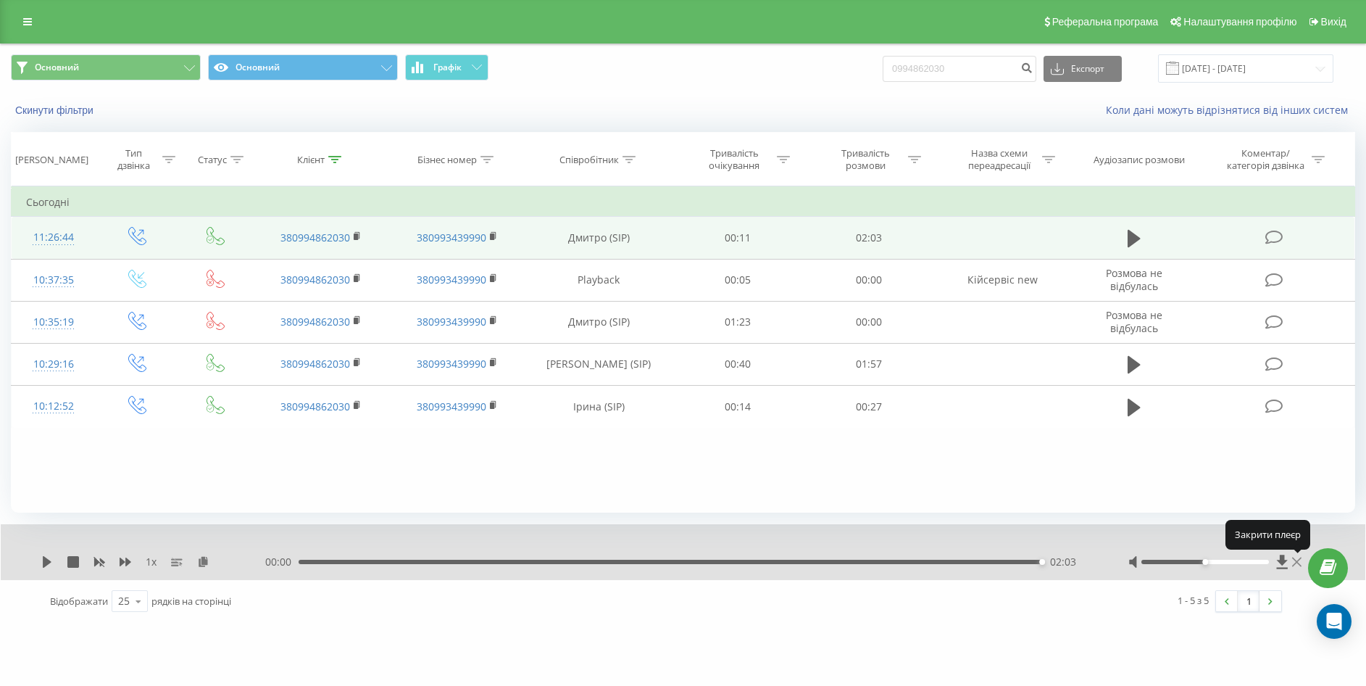
click at [1299, 560] on icon at bounding box center [1296, 561] width 9 height 9
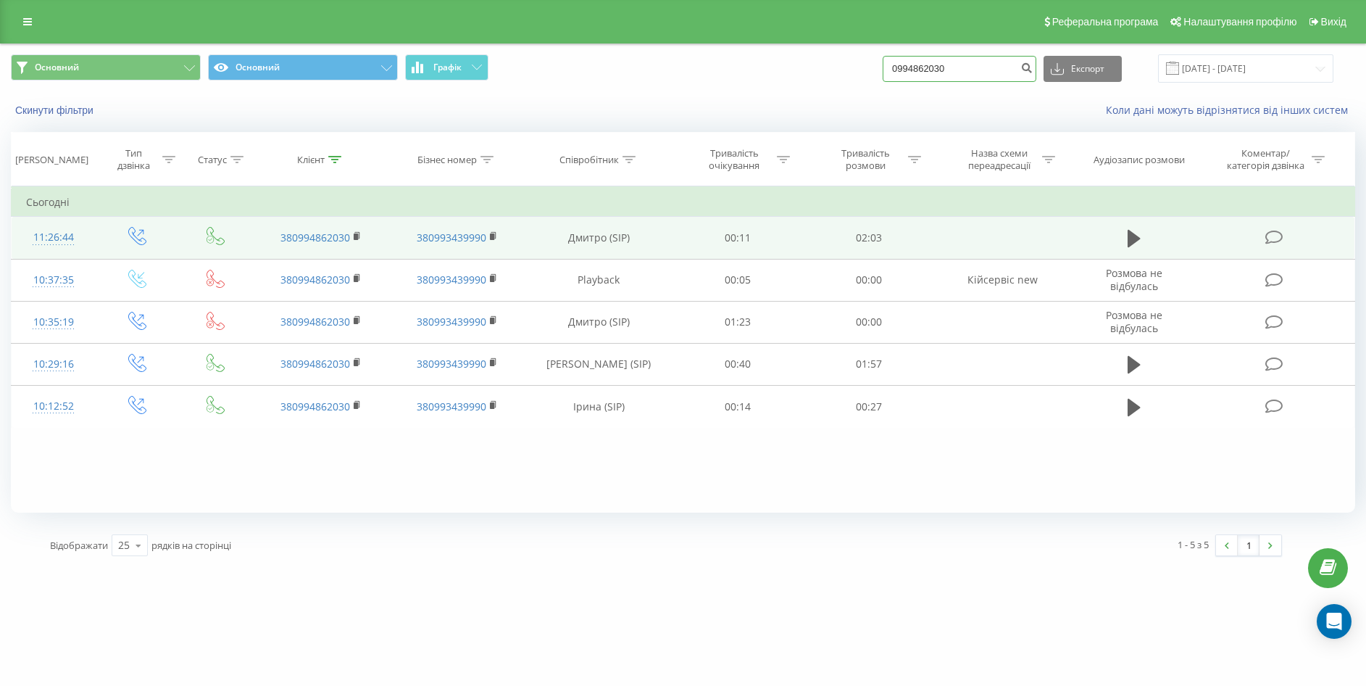
drag, startPoint x: 894, startPoint y: 80, endPoint x: 868, endPoint y: 82, distance: 26.9
click at [868, 82] on div "Основний Основний Графік 0994862030 Експорт .csv .xls .xlsx 20.05.2025 - 20.08.…" at bounding box center [683, 68] width 1344 height 28
paste input "74233895"
type input "0974233895"
click at [1033, 70] on icon "submit" at bounding box center [1026, 66] width 12 height 9
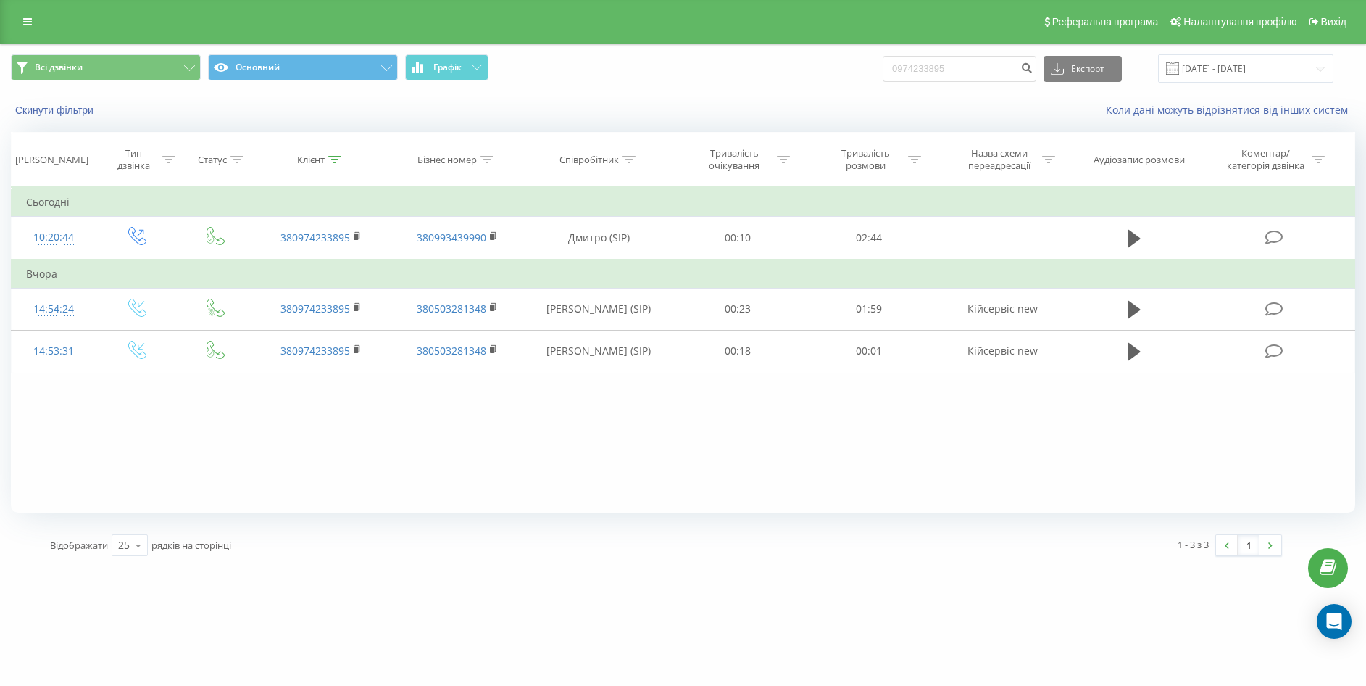
click at [11, 22] on div "Реферальна програма Налаштування профілю Вихід" at bounding box center [683, 21] width 1366 height 43
click at [25, 20] on icon at bounding box center [27, 22] width 9 height 10
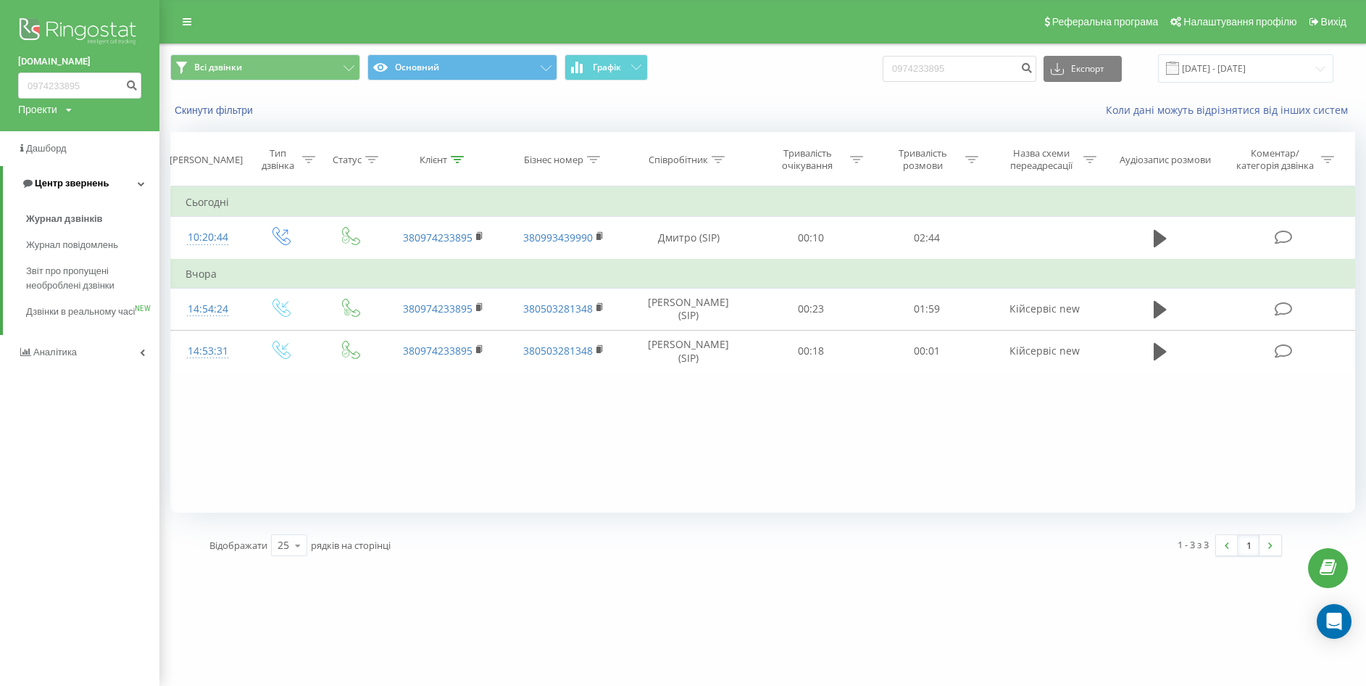
click at [57, 180] on span "Центр звернень" at bounding box center [72, 183] width 74 height 11
click at [57, 180] on span "Центр звернень" at bounding box center [69, 183] width 74 height 11
click at [82, 225] on span "Журнал дзвінків" at bounding box center [64, 219] width 77 height 14
